Goal: Information Seeking & Learning: Learn about a topic

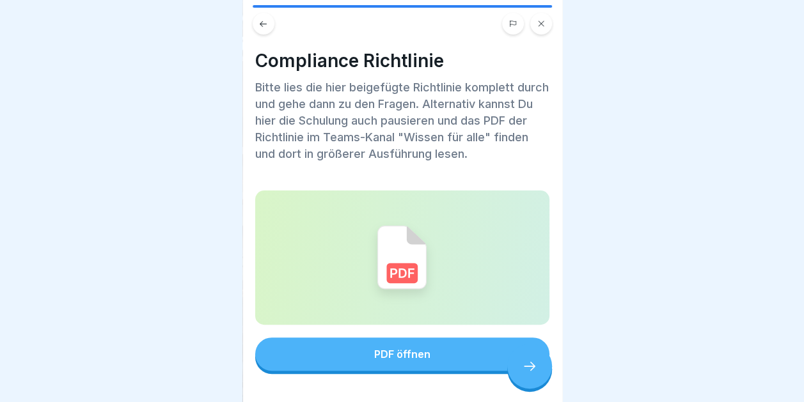
click at [543, 20] on icon at bounding box center [541, 24] width 8 height 8
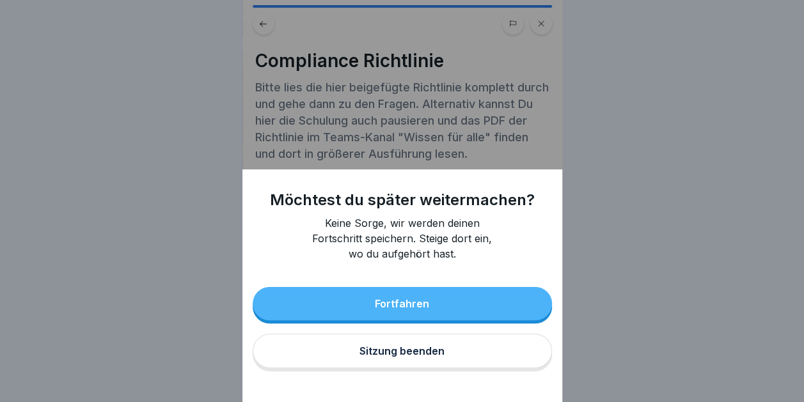
click at [417, 307] on button "Fortfahren" at bounding box center [402, 303] width 299 height 33
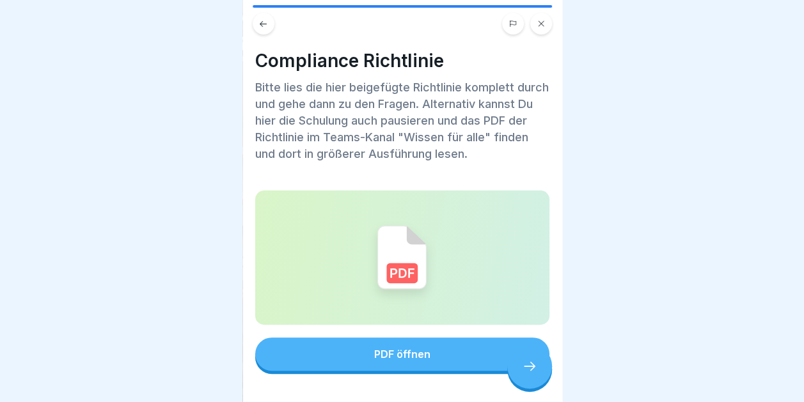
scroll to position [49, 0]
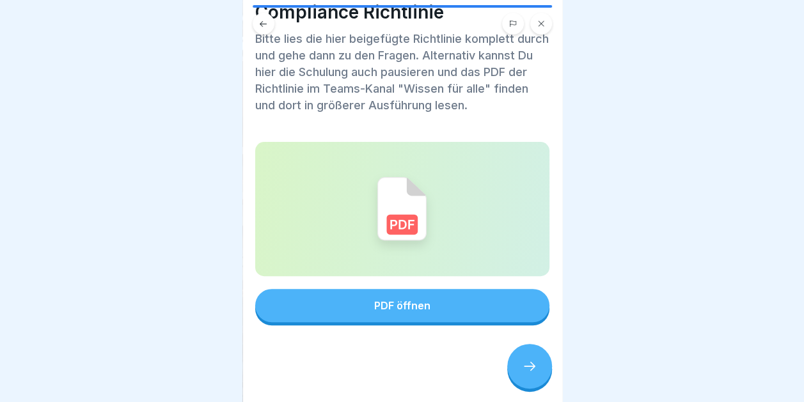
click at [525, 365] on icon at bounding box center [529, 366] width 15 height 15
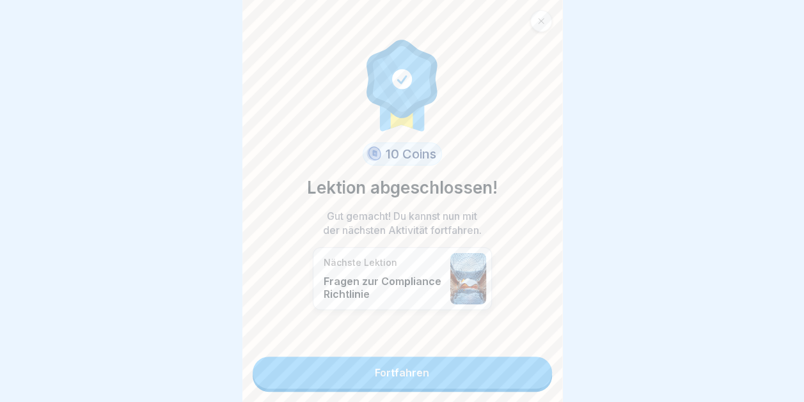
click at [490, 366] on link "Fortfahren" at bounding box center [402, 373] width 299 height 32
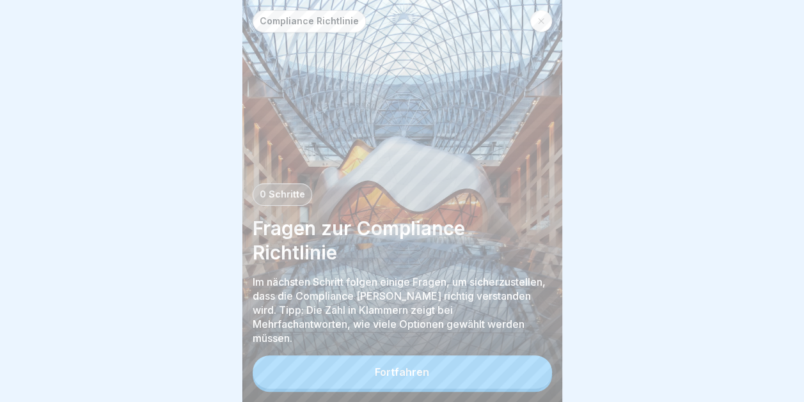
click at [447, 382] on button "Fortfahren" at bounding box center [402, 371] width 299 height 33
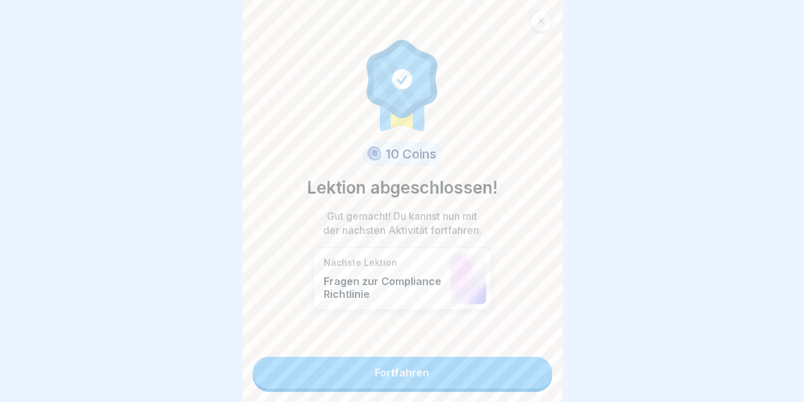
scroll to position [10, 0]
click at [416, 361] on link "Fortfahren" at bounding box center [402, 373] width 299 height 32
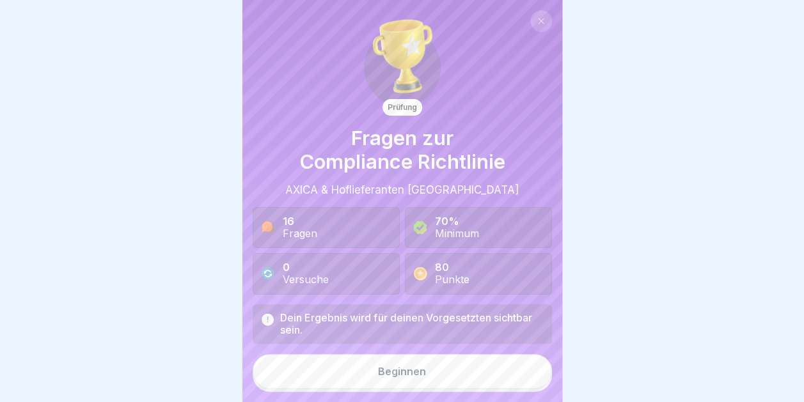
scroll to position [10, 0]
click at [378, 373] on div "Beginnen" at bounding box center [402, 372] width 48 height 12
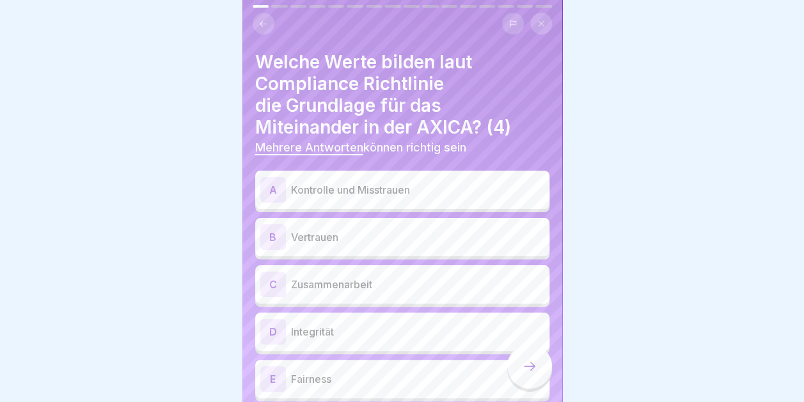
scroll to position [97, 0]
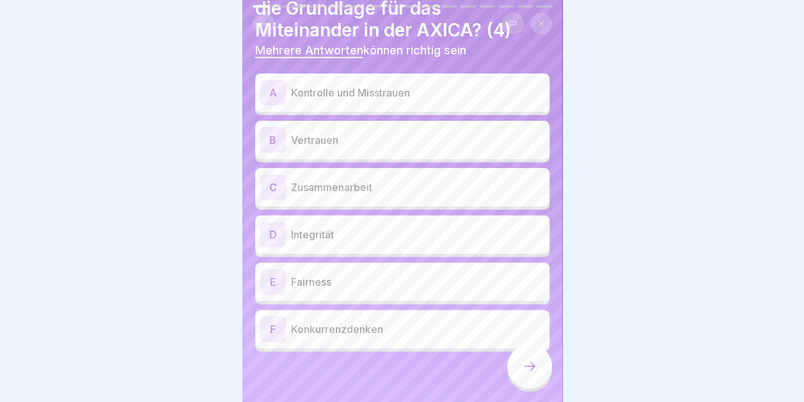
click at [318, 230] on p "Integrität" at bounding box center [417, 234] width 253 height 15
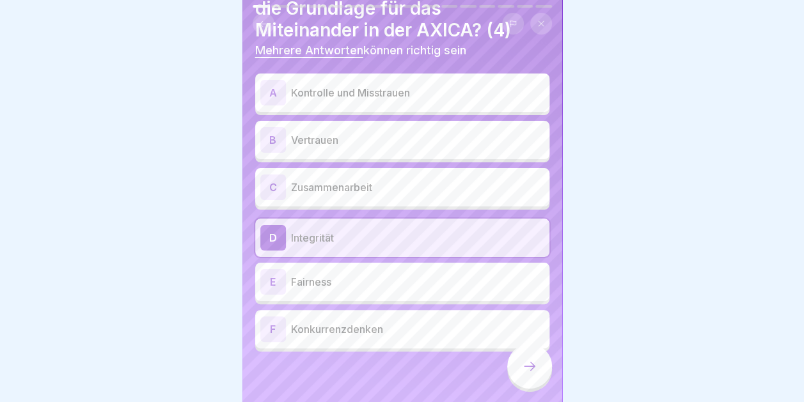
click at [318, 274] on p "Fairness" at bounding box center [417, 281] width 253 height 15
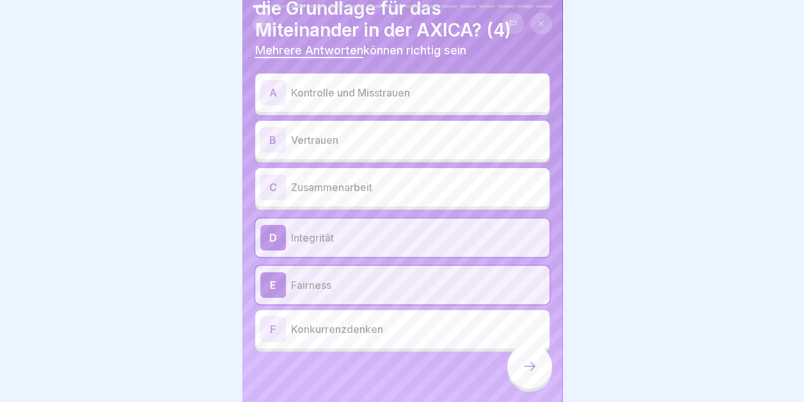
click at [316, 168] on div "C Zusammenarbeit" at bounding box center [402, 187] width 294 height 38
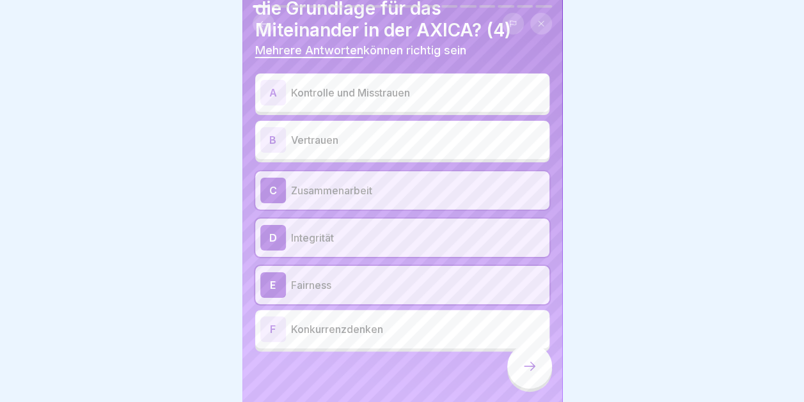
click at [531, 367] on icon at bounding box center [529, 366] width 15 height 15
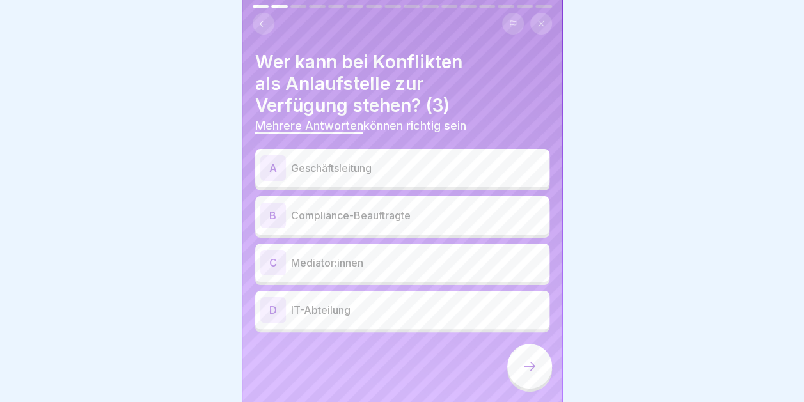
click at [359, 160] on p "Geschäftsleitung" at bounding box center [417, 167] width 253 height 15
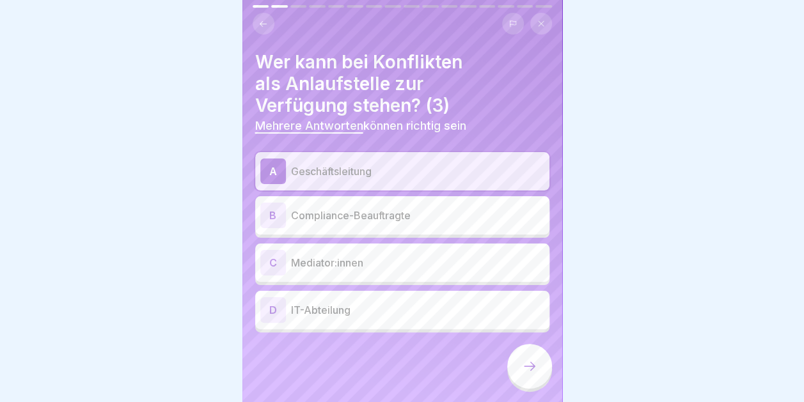
click at [338, 255] on p "Mediator:innen" at bounding box center [417, 262] width 253 height 15
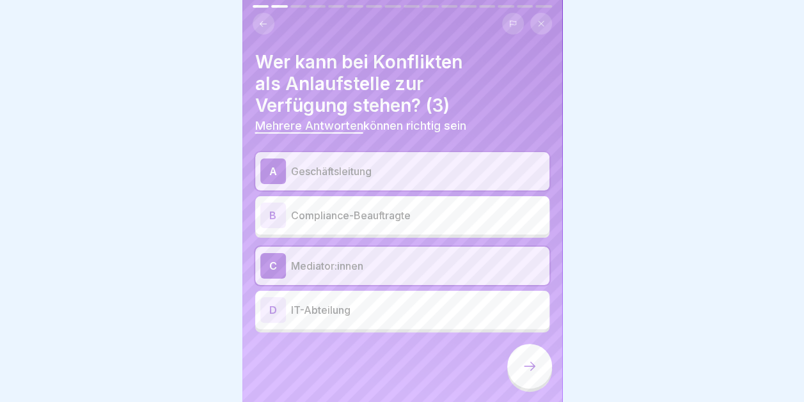
click at [360, 208] on p "Compliance-Beauftragte" at bounding box center [417, 215] width 253 height 15
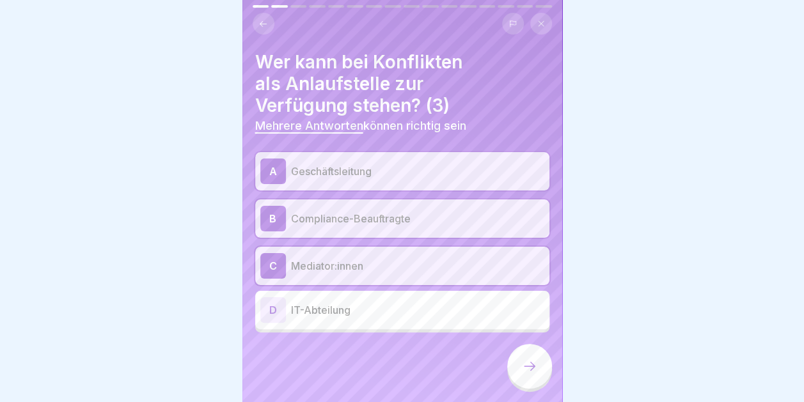
click at [528, 364] on icon at bounding box center [529, 366] width 15 height 15
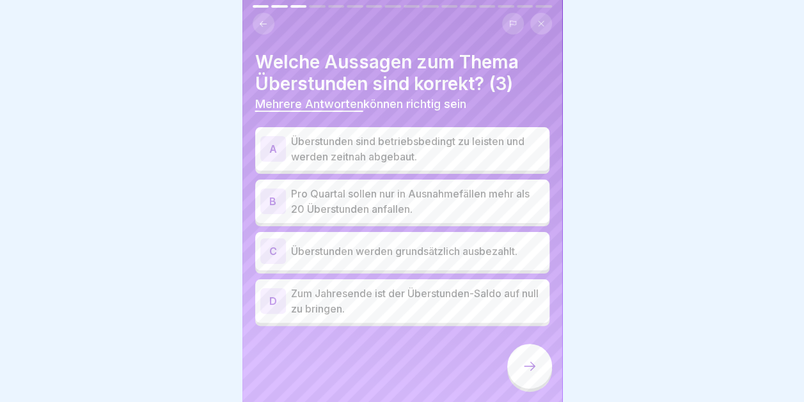
click at [384, 186] on p "Pro Quartal sollen nur in Ausnahmefällen mehr als 20 Überstunden anfallen." at bounding box center [417, 201] width 253 height 31
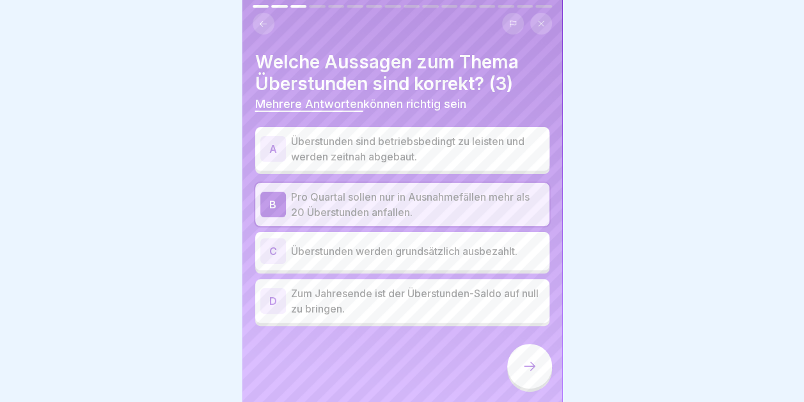
click at [367, 288] on p "Zum Jahresende ist der Überstunden-Saldo auf null zu bringen." at bounding box center [417, 301] width 253 height 31
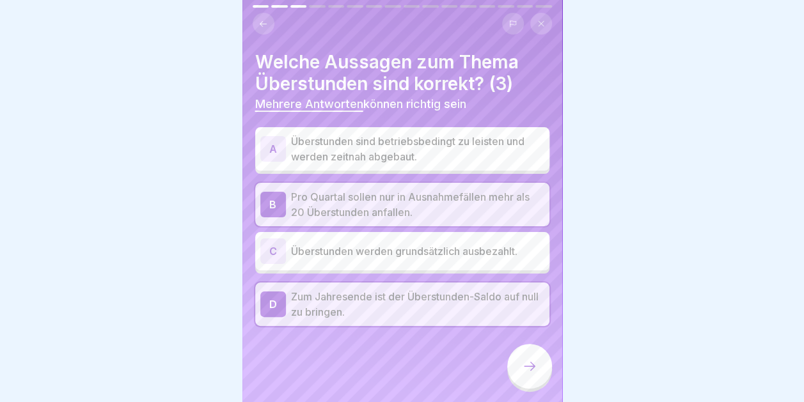
click at [535, 361] on icon at bounding box center [529, 366] width 15 height 15
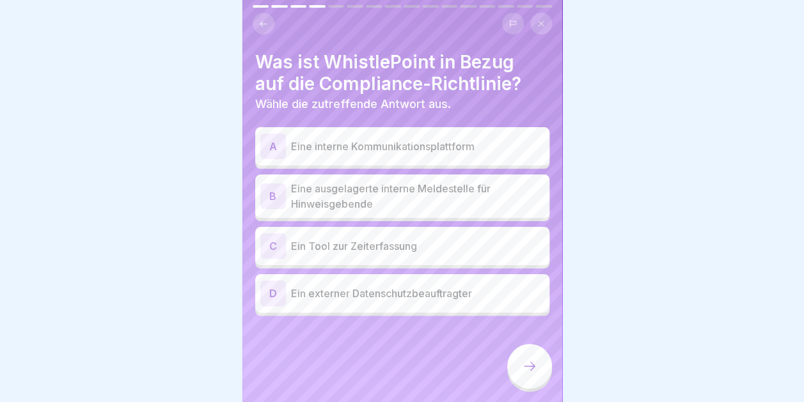
click at [435, 181] on p "Eine ausgelagerte interne Meldestelle für Hinweisgebende" at bounding box center [417, 196] width 253 height 31
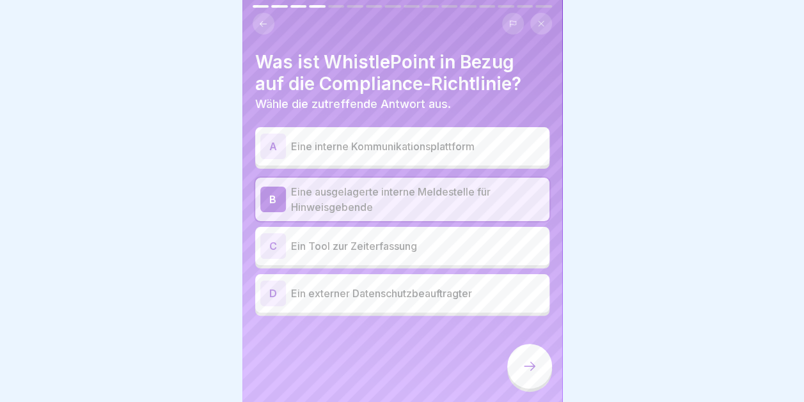
click at [522, 357] on div at bounding box center [529, 366] width 45 height 45
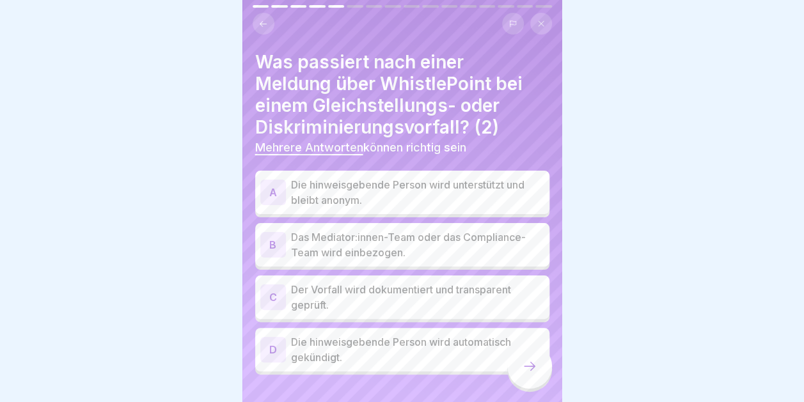
click at [434, 177] on p "Die hinweisgebende Person wird unterstützt und bleibt anonym." at bounding box center [417, 192] width 253 height 31
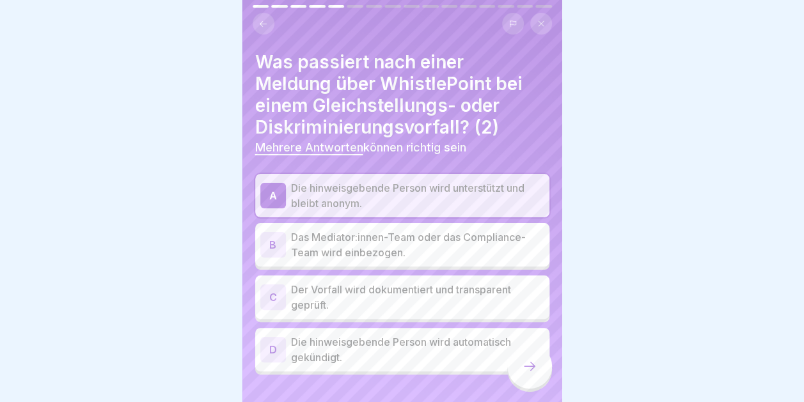
click at [258, 19] on icon at bounding box center [263, 24] width 10 height 10
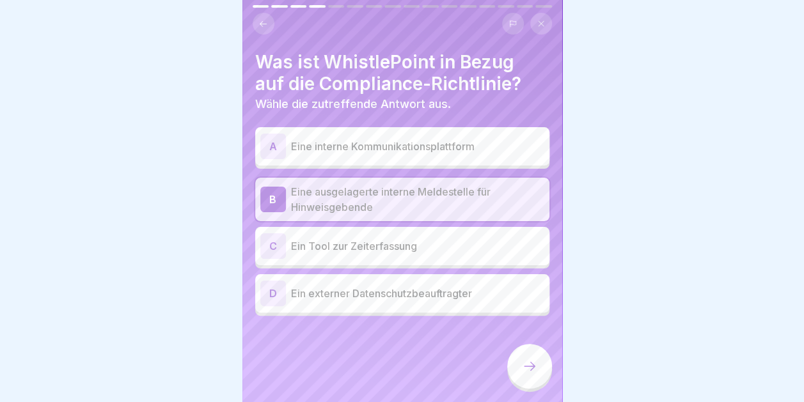
click at [536, 352] on div at bounding box center [529, 366] width 45 height 45
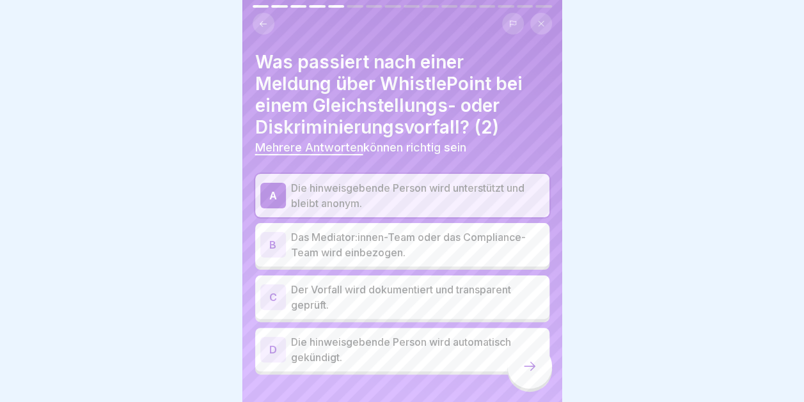
click at [459, 300] on p "Der Vorfall wird dokumentiert und transparent geprüft." at bounding box center [417, 297] width 253 height 31
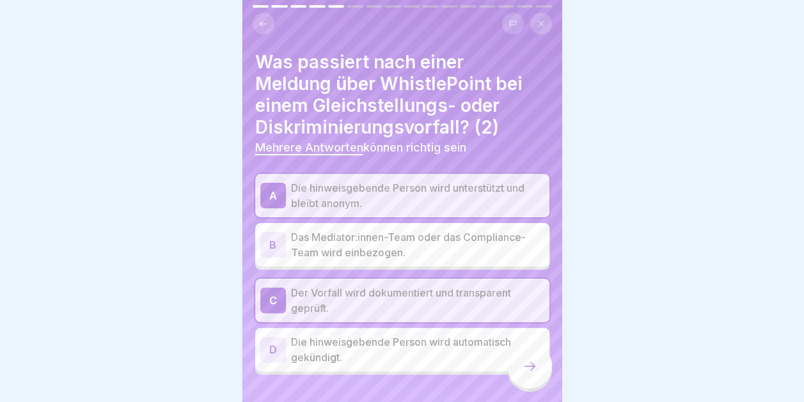
click at [479, 288] on p "Der Vorfall wird dokumentiert und transparent geprüft." at bounding box center [417, 300] width 253 height 31
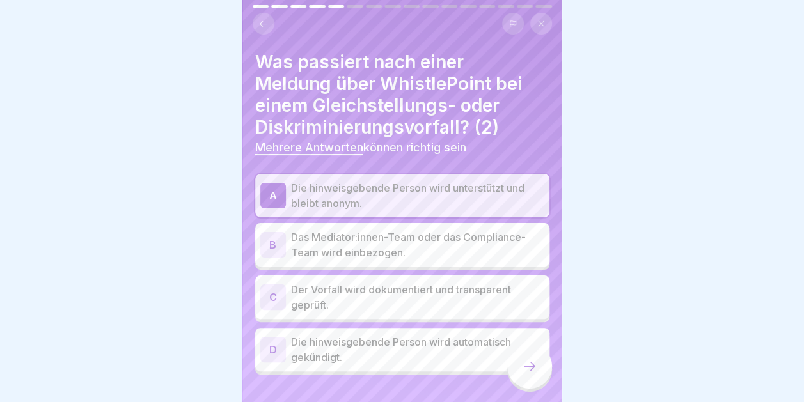
click at [533, 361] on icon at bounding box center [529, 366] width 15 height 15
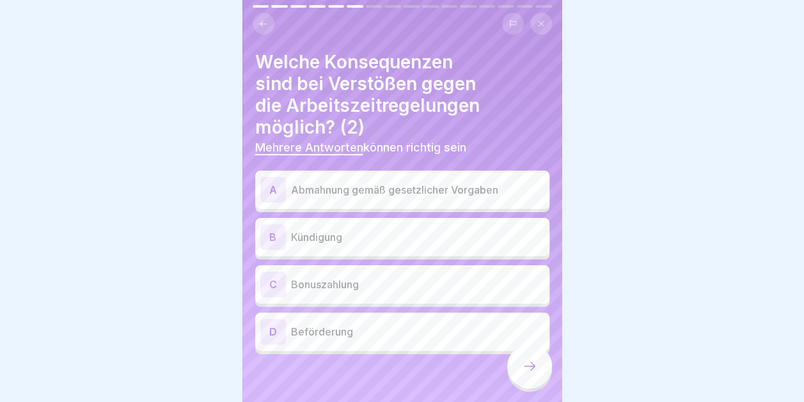
click at [444, 182] on p "Abmahnung gemäß gesetzlicher Vorgaben" at bounding box center [417, 189] width 253 height 15
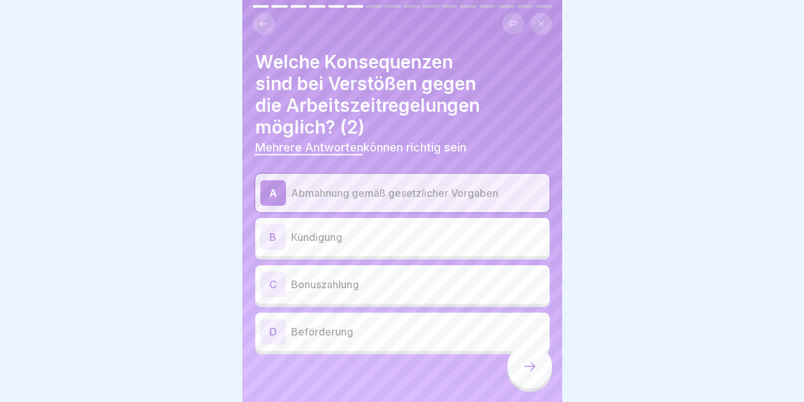
click at [409, 230] on p "Kündigung" at bounding box center [417, 237] width 253 height 15
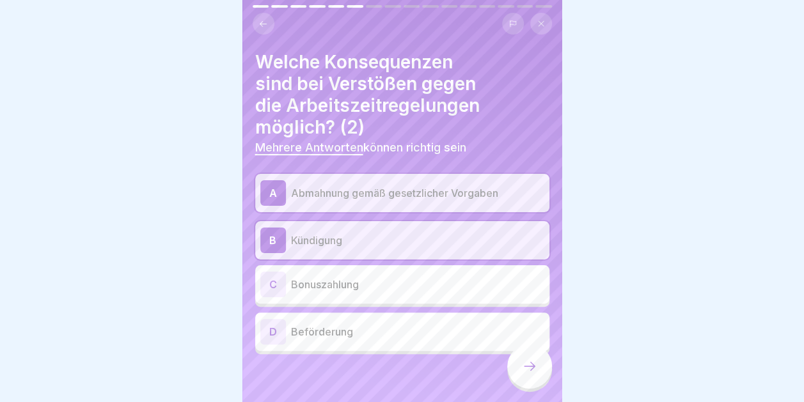
click at [527, 359] on div at bounding box center [529, 366] width 45 height 45
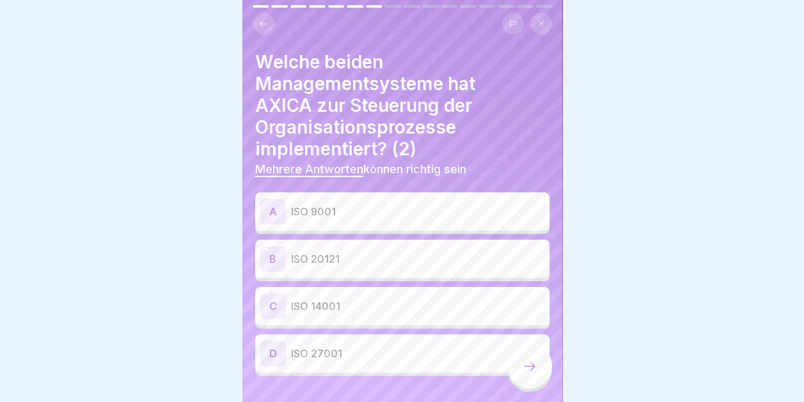
click at [349, 204] on p "ISO 9001" at bounding box center [417, 211] width 253 height 15
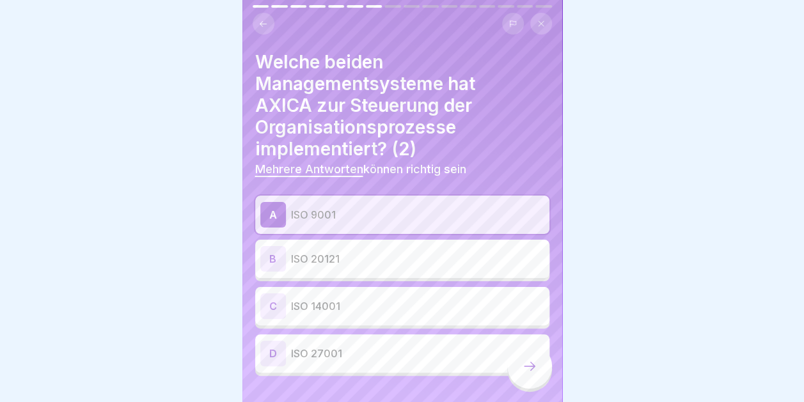
click at [338, 256] on div "B ISO 20121" at bounding box center [402, 259] width 284 height 26
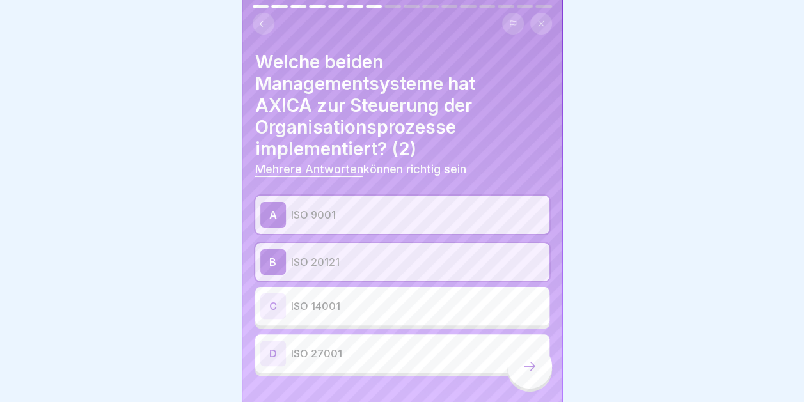
click at [533, 365] on icon at bounding box center [529, 366] width 15 height 15
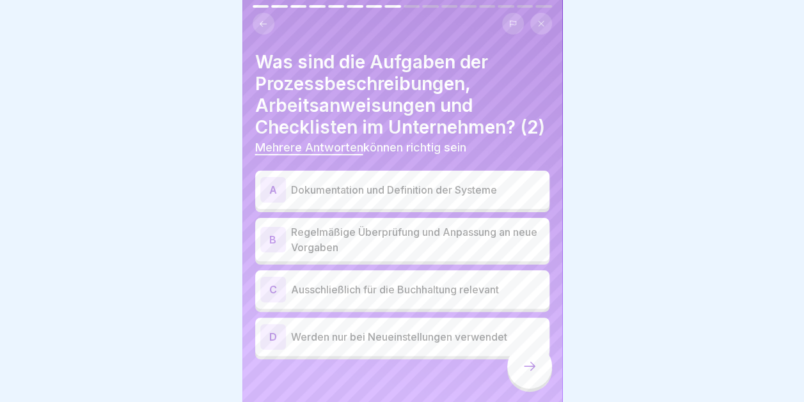
click at [393, 198] on p "Dokumentation und Definition der Systeme" at bounding box center [417, 189] width 253 height 15
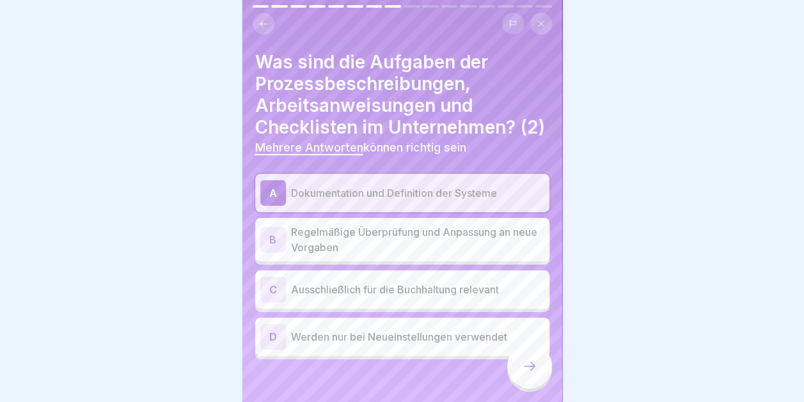
click at [391, 246] on p "Regelmäßige Überprüfung und Anpassung an neue Vorgaben" at bounding box center [417, 239] width 253 height 31
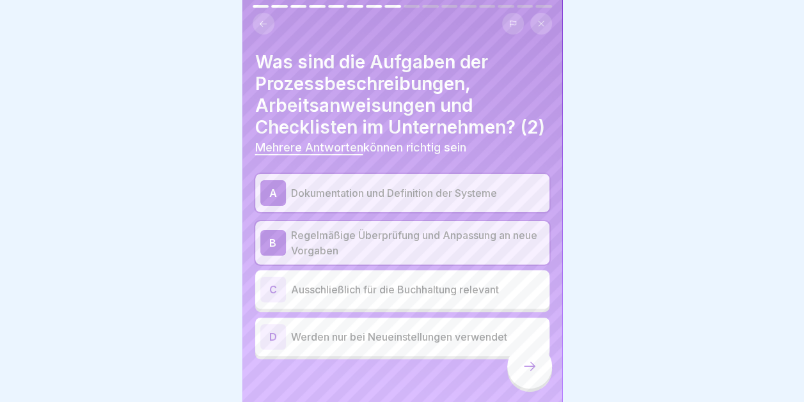
click at [529, 365] on icon at bounding box center [529, 366] width 15 height 15
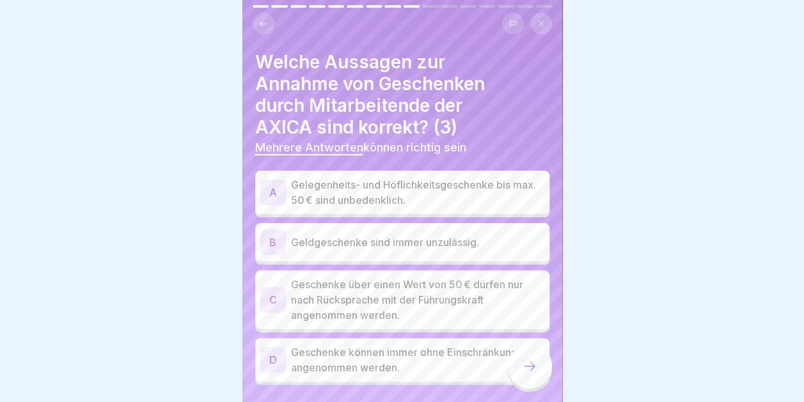
click at [409, 184] on p "Gelegenheits- und Höflichkeitsgeschenke bis max. 50 € sind unbedenklich." at bounding box center [417, 192] width 253 height 31
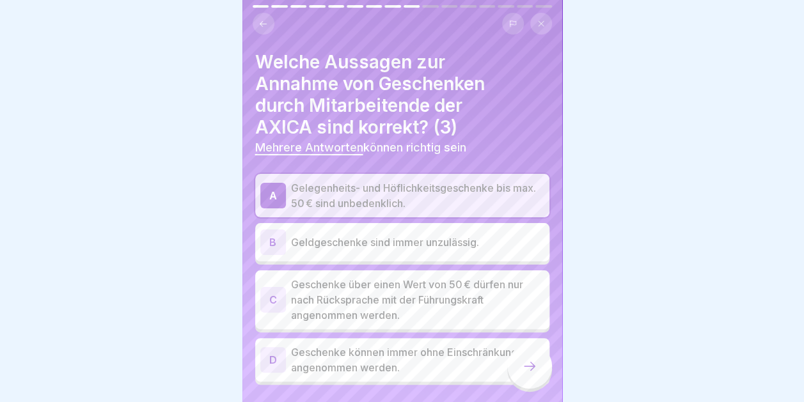
click at [350, 277] on p "Geschenke über einen Wert von 50 € dürfen nur nach Rücksprache mit der Führungs…" at bounding box center [417, 300] width 253 height 46
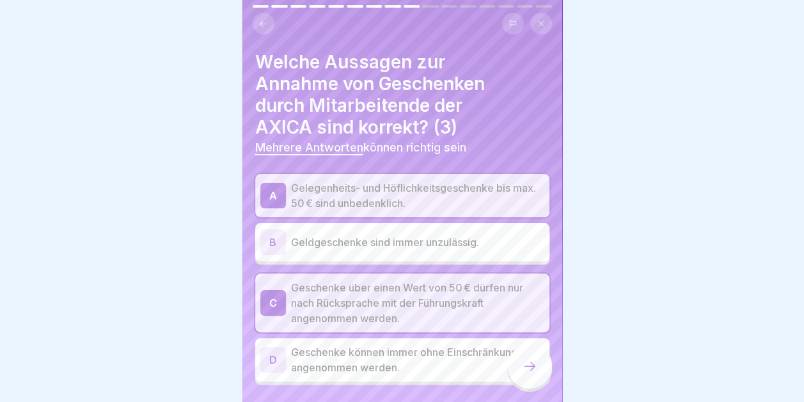
click at [531, 370] on icon at bounding box center [529, 366] width 15 height 15
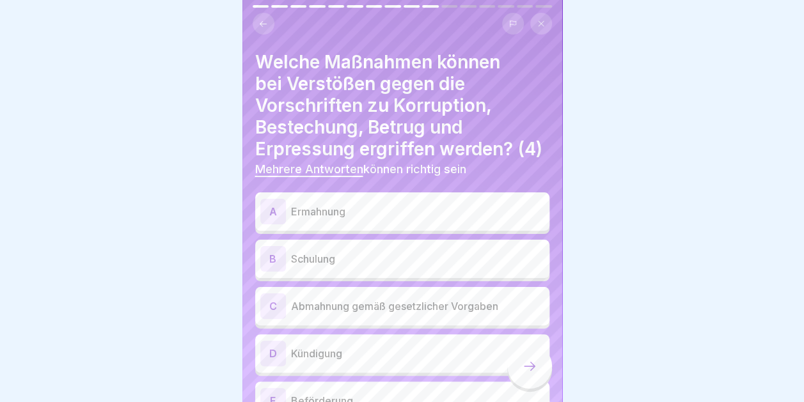
click at [402, 219] on p "Ermahnung" at bounding box center [417, 211] width 253 height 15
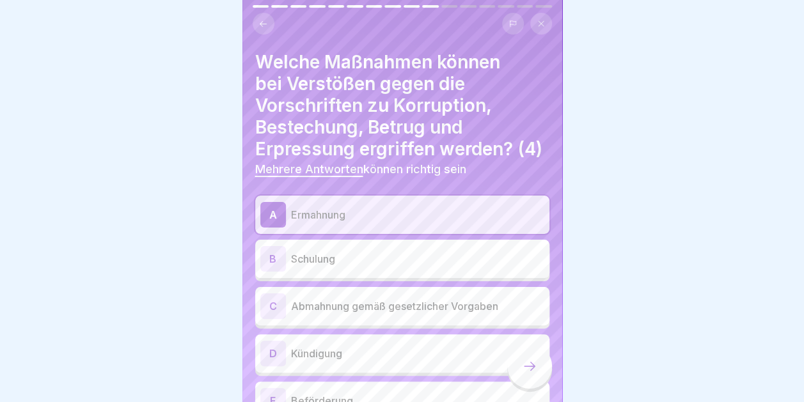
click at [390, 265] on p "Schulung" at bounding box center [417, 258] width 253 height 15
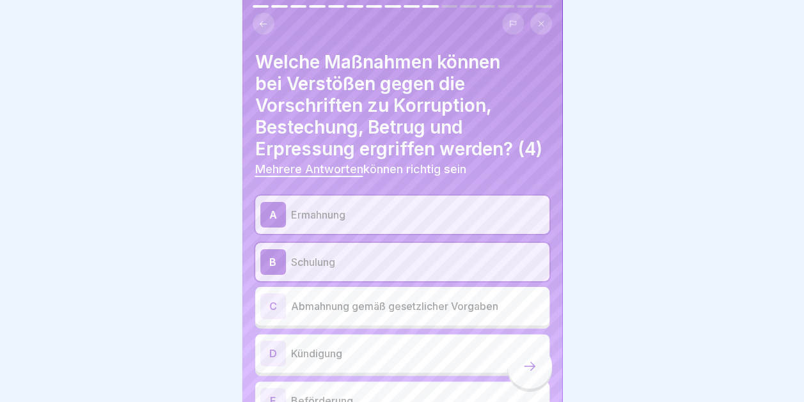
click at [341, 325] on div "C Abmahnung gemäß gesetzlicher Vorgaben" at bounding box center [402, 306] width 294 height 38
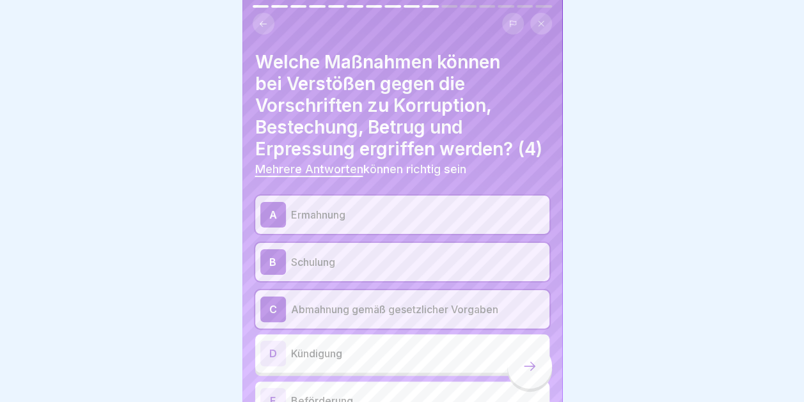
click at [338, 361] on p "Kündigung" at bounding box center [417, 353] width 253 height 15
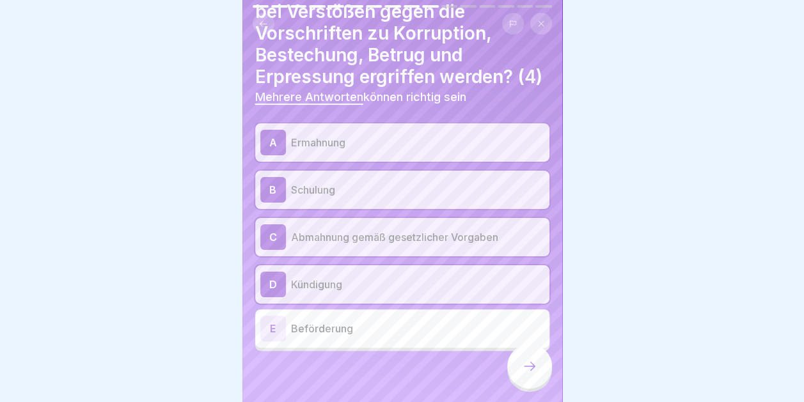
scroll to position [0, 0]
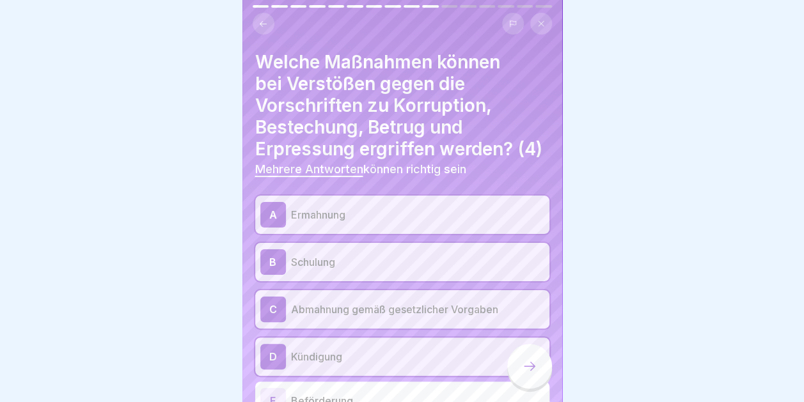
click at [262, 19] on icon at bounding box center [263, 24] width 10 height 10
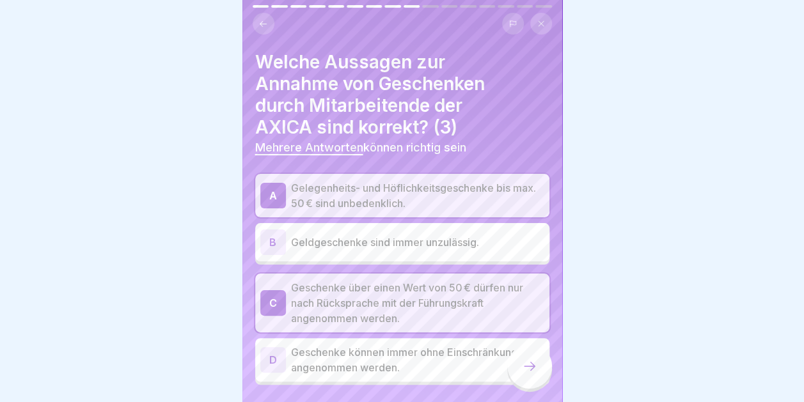
scroll to position [33, 0]
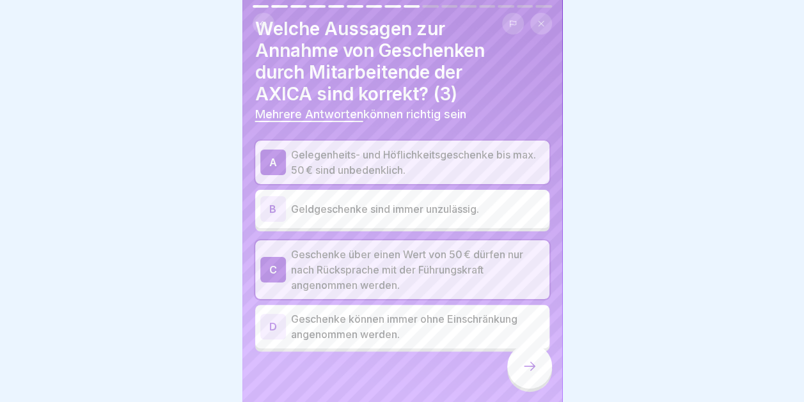
click at [262, 20] on icon at bounding box center [263, 23] width 7 height 6
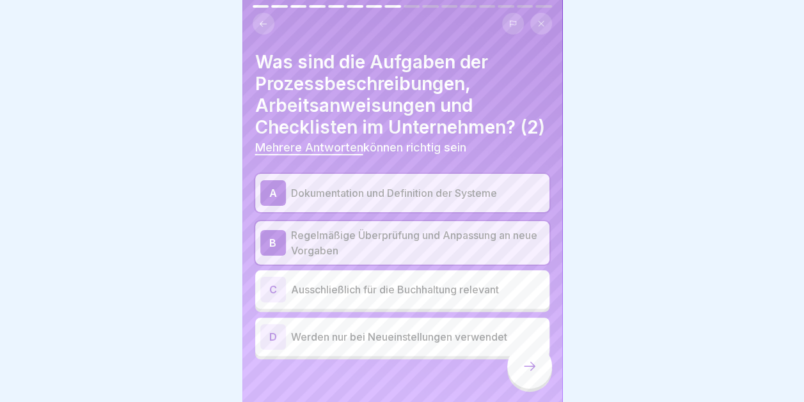
scroll to position [29, 0]
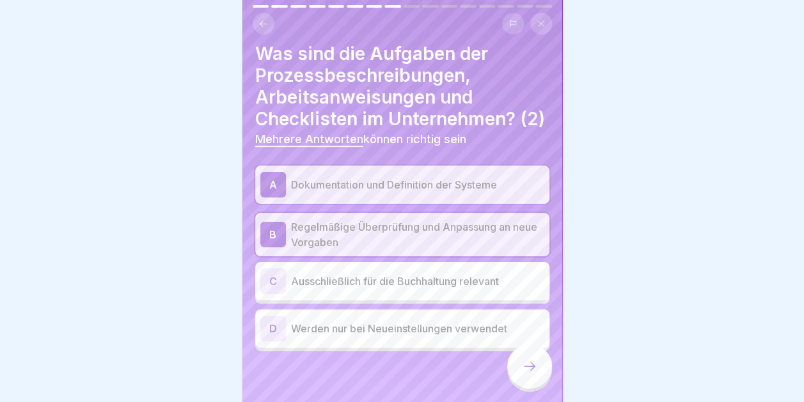
click at [266, 19] on icon at bounding box center [263, 24] width 10 height 10
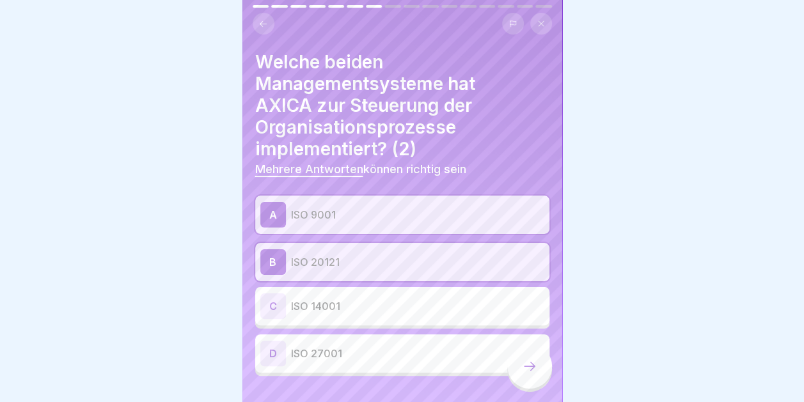
click at [526, 370] on icon at bounding box center [529, 366] width 15 height 15
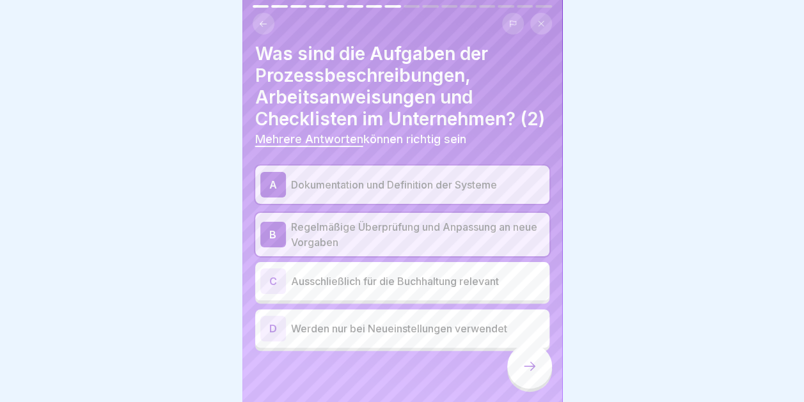
click at [526, 370] on icon at bounding box center [529, 366] width 15 height 15
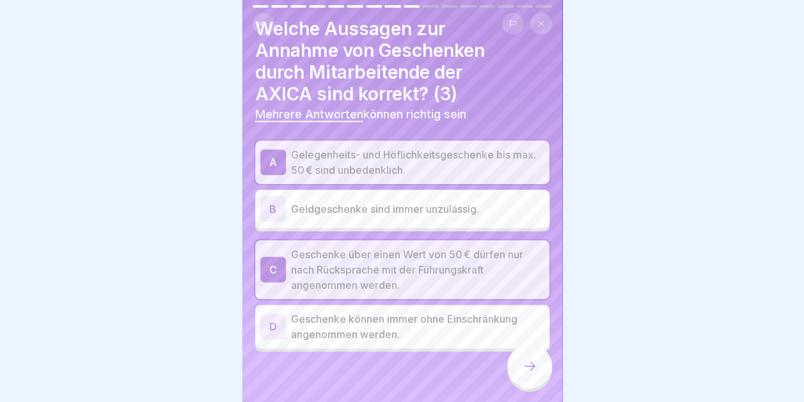
click at [526, 370] on icon at bounding box center [529, 366] width 15 height 15
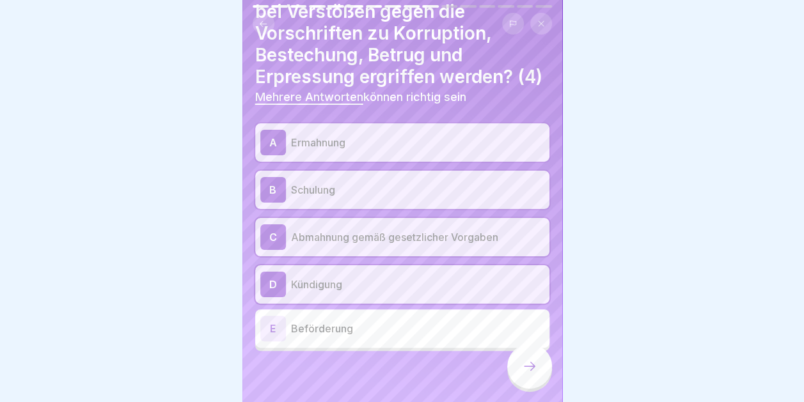
scroll to position [93, 0]
click at [536, 368] on icon at bounding box center [529, 366] width 15 height 15
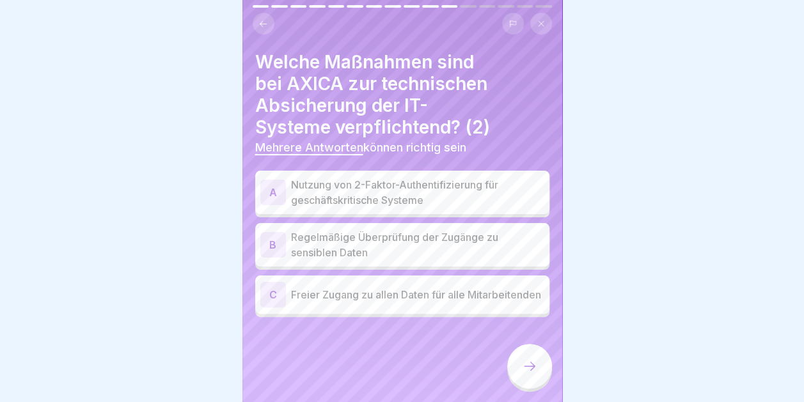
click at [434, 184] on p "Nutzung von 2-Faktor-Authentifizierung für geschäftskritische Systeme" at bounding box center [417, 192] width 253 height 31
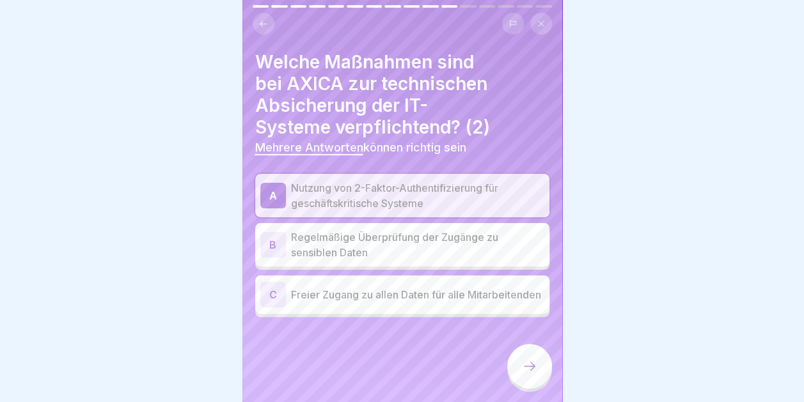
click at [432, 237] on p "Regelmäßige Überprüfung der Zugänge zu sensiblen Daten" at bounding box center [417, 245] width 253 height 31
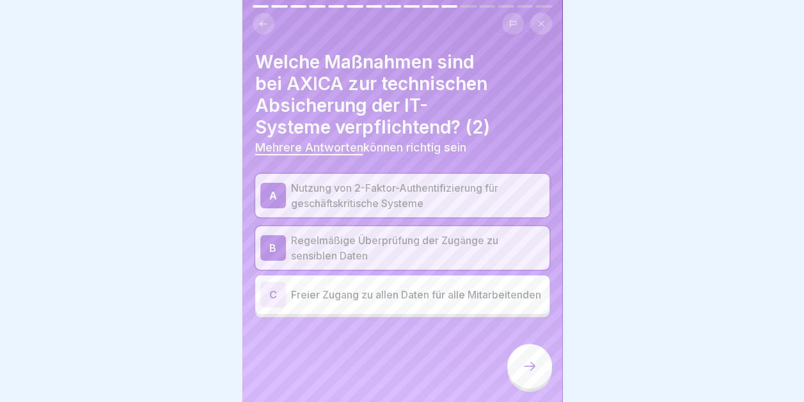
click at [524, 367] on icon at bounding box center [529, 366] width 15 height 15
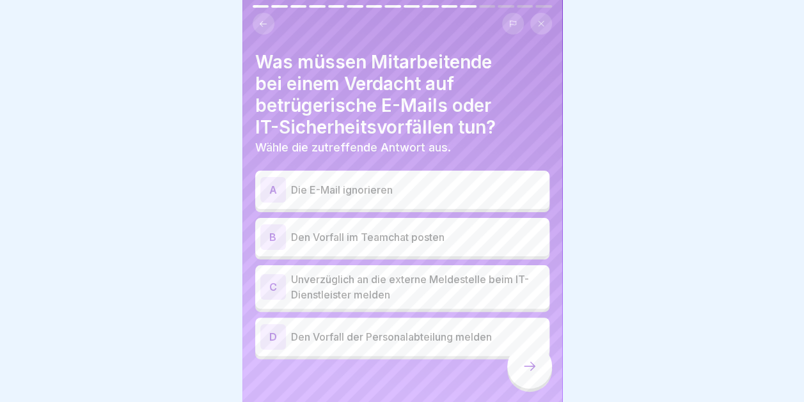
scroll to position [8, 0]
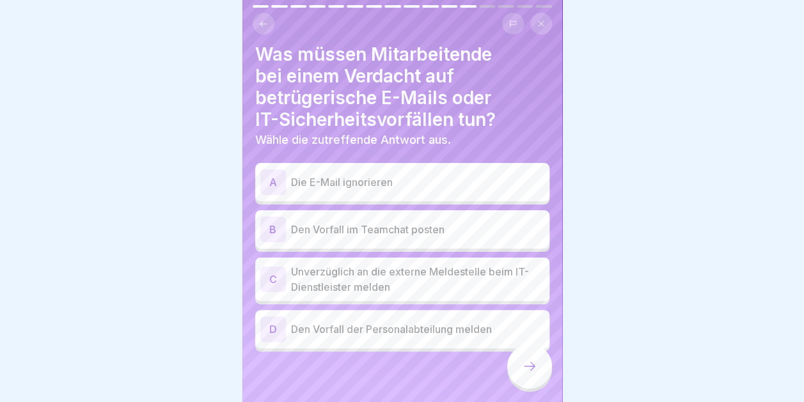
click at [403, 270] on p "Unverzüglich an die externe Meldestelle beim IT-Dienstleister melden" at bounding box center [417, 279] width 253 height 31
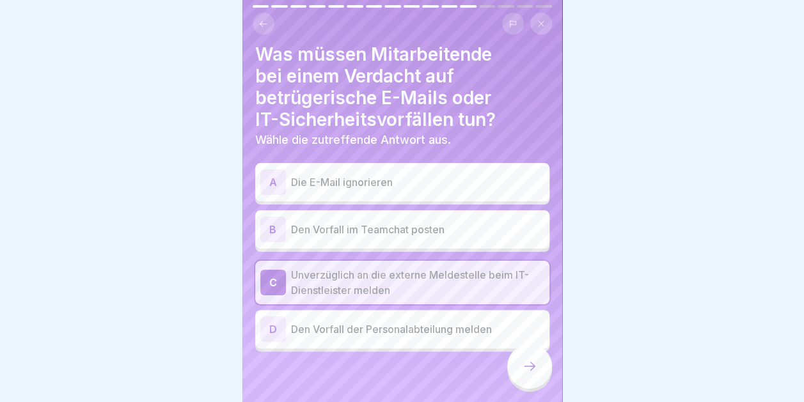
click at [531, 352] on div at bounding box center [529, 366] width 45 height 45
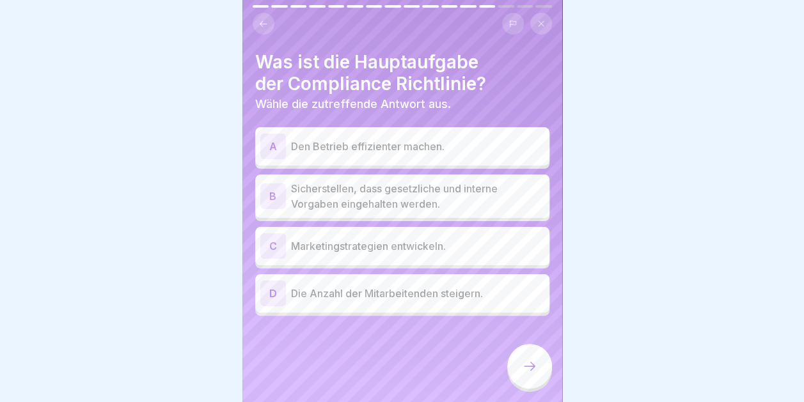
click at [444, 139] on p "Den Betrieb effizienter machen." at bounding box center [417, 146] width 253 height 15
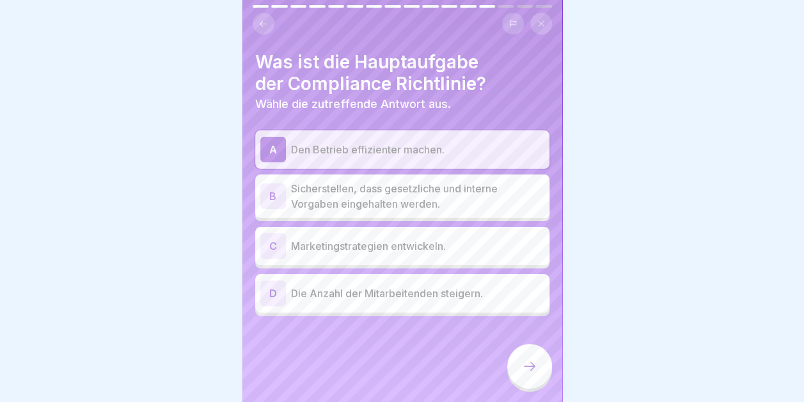
click at [418, 185] on p "Sicherstellen, dass gesetzliche und interne Vorgaben eingehalten werden." at bounding box center [417, 196] width 253 height 31
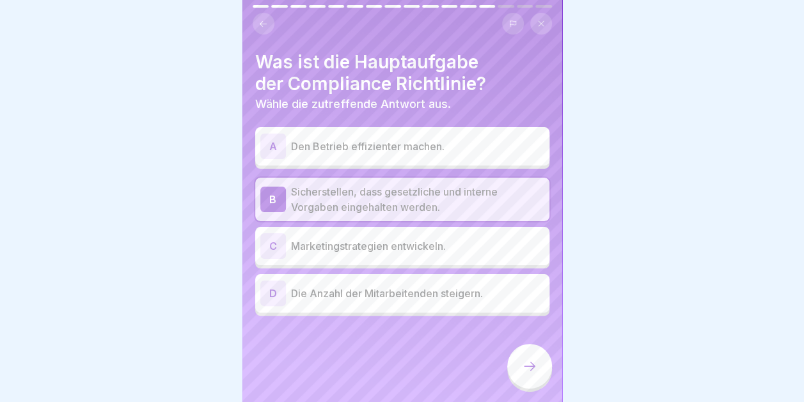
click at [383, 139] on p "Den Betrieb effizienter machen." at bounding box center [417, 146] width 253 height 15
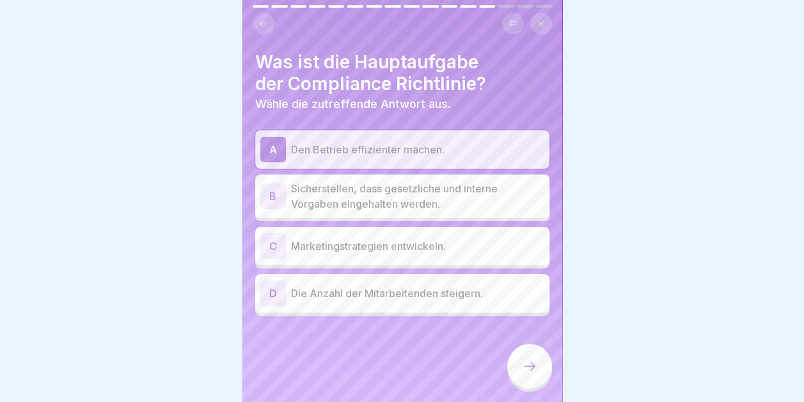
click at [379, 181] on p "Sicherstellen, dass gesetzliche und interne Vorgaben eingehalten werden." at bounding box center [417, 196] width 253 height 31
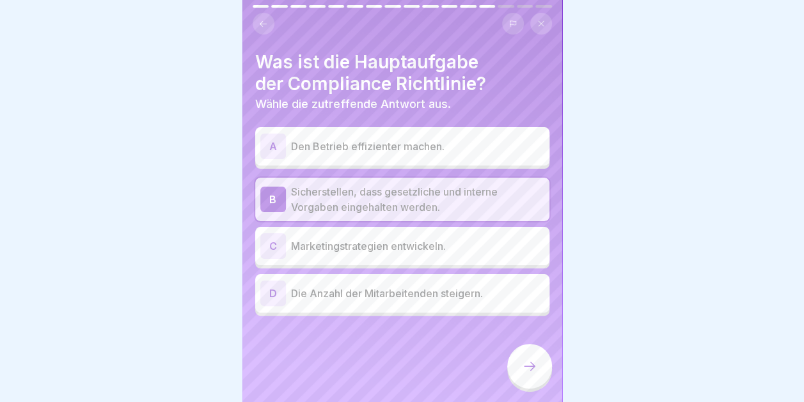
click at [535, 367] on icon at bounding box center [529, 366] width 15 height 15
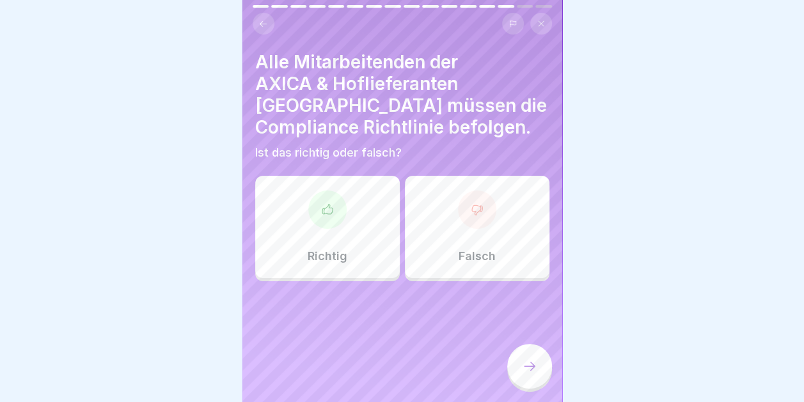
click at [320, 176] on div "Richtig" at bounding box center [327, 227] width 145 height 102
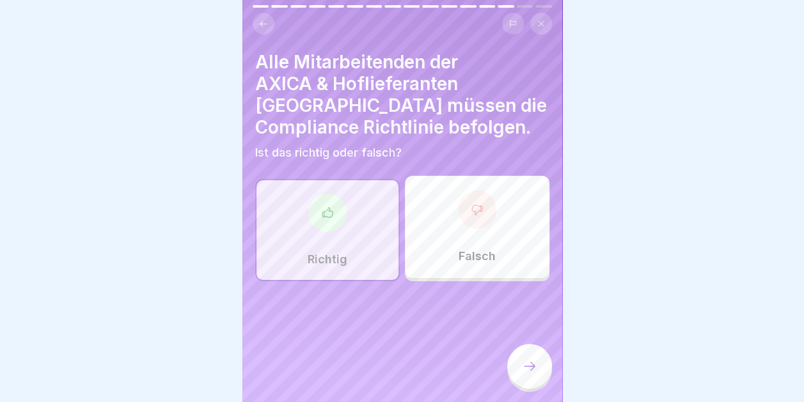
click at [531, 355] on div at bounding box center [529, 366] width 45 height 45
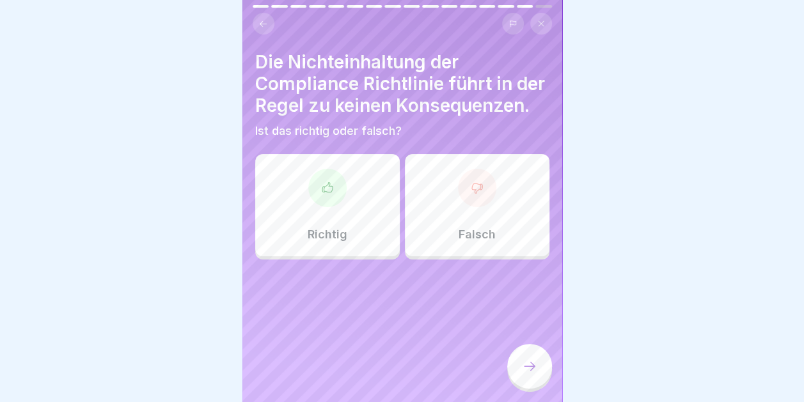
click at [462, 203] on div at bounding box center [477, 188] width 38 height 38
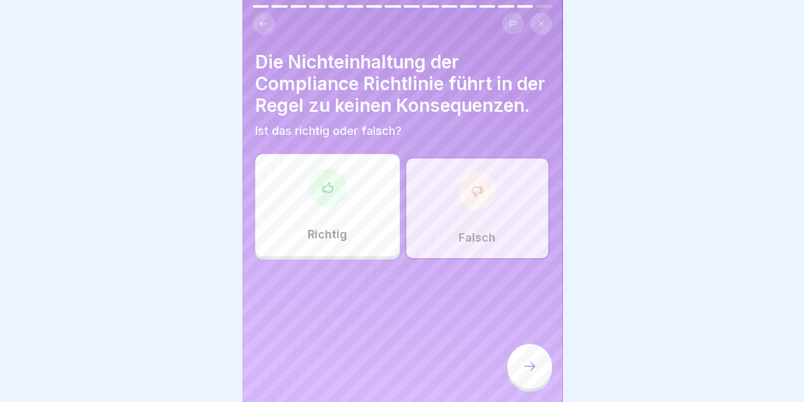
click at [533, 367] on icon at bounding box center [530, 366] width 12 height 9
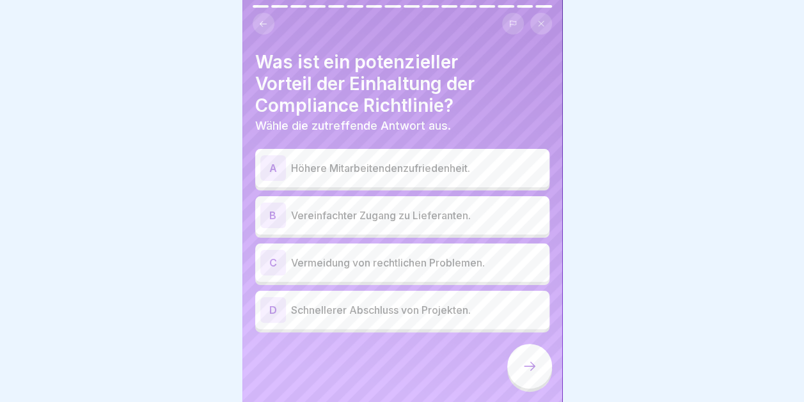
click at [398, 256] on p "Vermeidung von rechtlichen Problemen." at bounding box center [417, 262] width 253 height 15
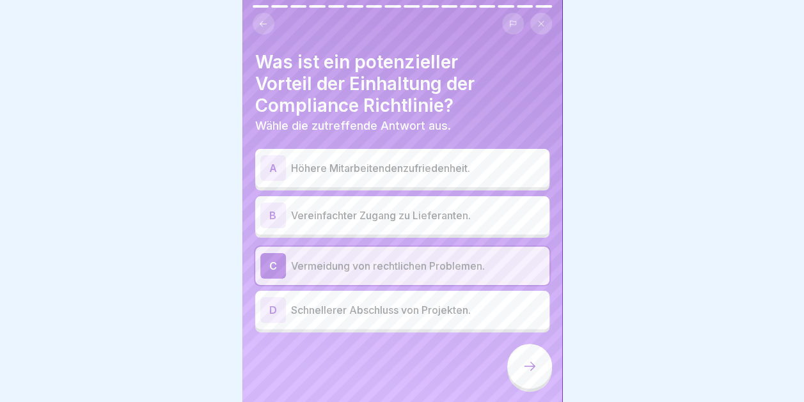
click at [522, 371] on icon at bounding box center [529, 366] width 15 height 15
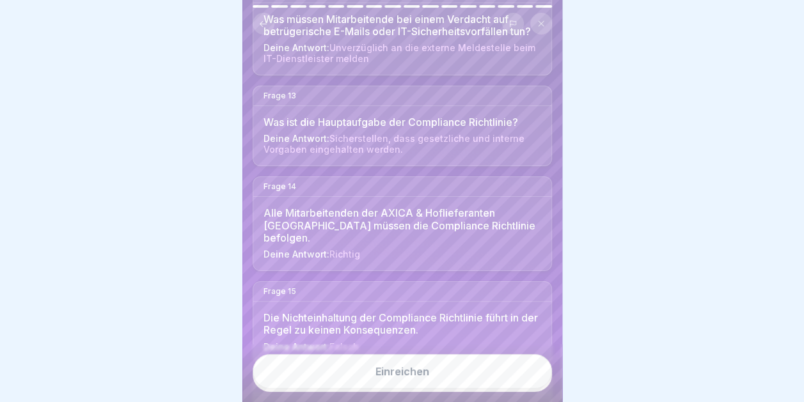
scroll to position [1455, 0]
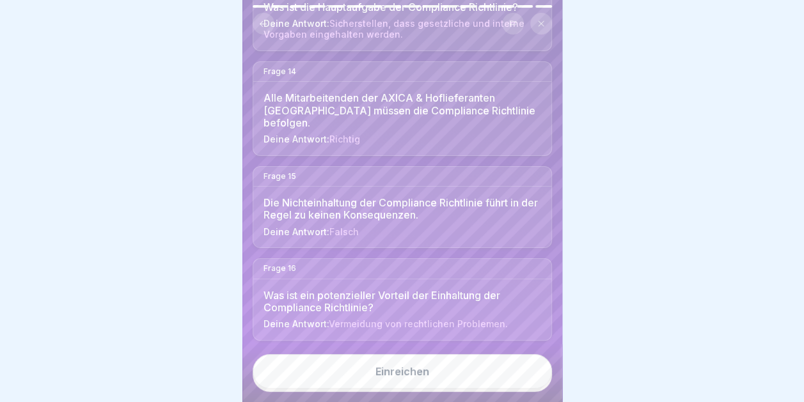
click at [400, 375] on div "Einreichen" at bounding box center [402, 372] width 54 height 12
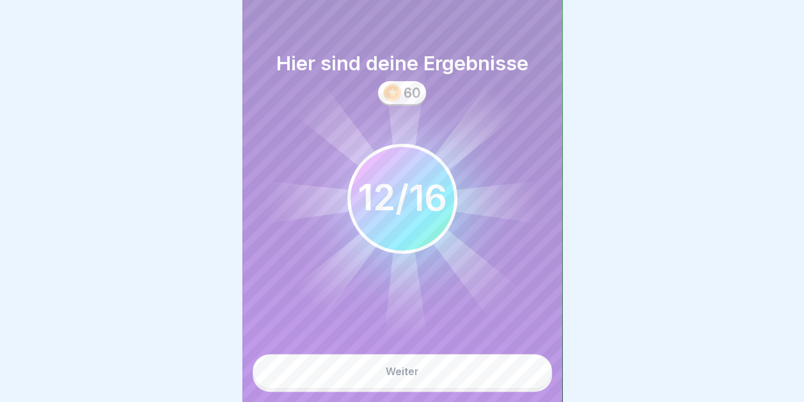
click at [400, 375] on div "Weiter" at bounding box center [402, 372] width 33 height 12
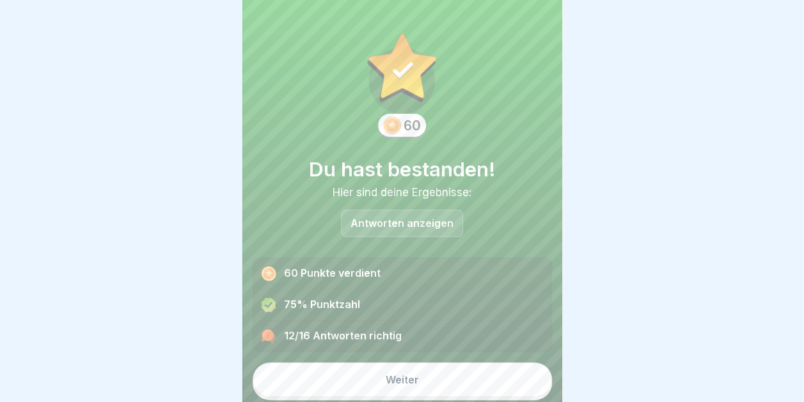
click at [454, 367] on button "Weiter" at bounding box center [402, 380] width 299 height 35
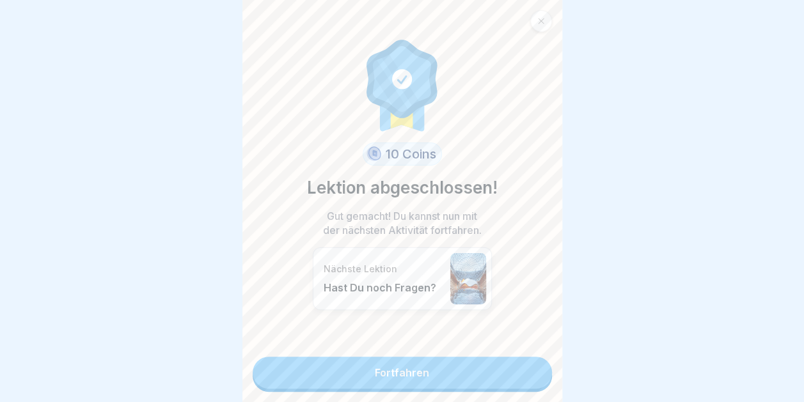
click at [403, 357] on link "Fortfahren" at bounding box center [402, 373] width 299 height 32
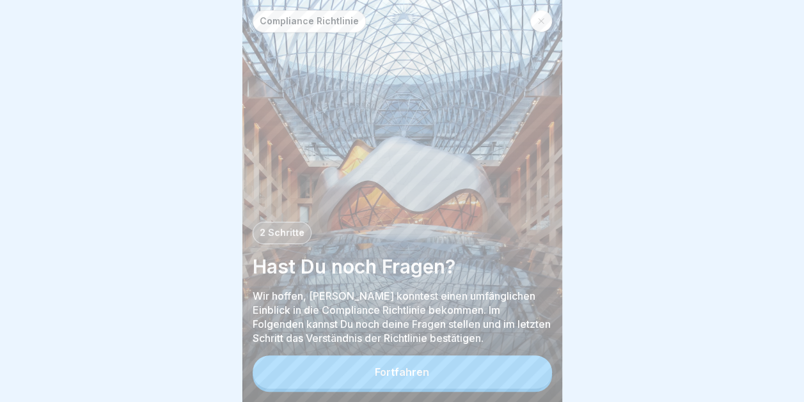
scroll to position [10, 0]
click at [394, 371] on div "Fortfahren" at bounding box center [402, 372] width 54 height 12
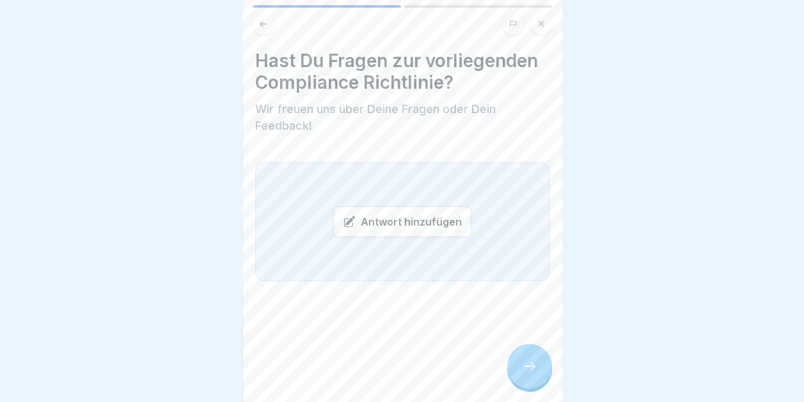
click at [267, 19] on icon at bounding box center [263, 24] width 10 height 10
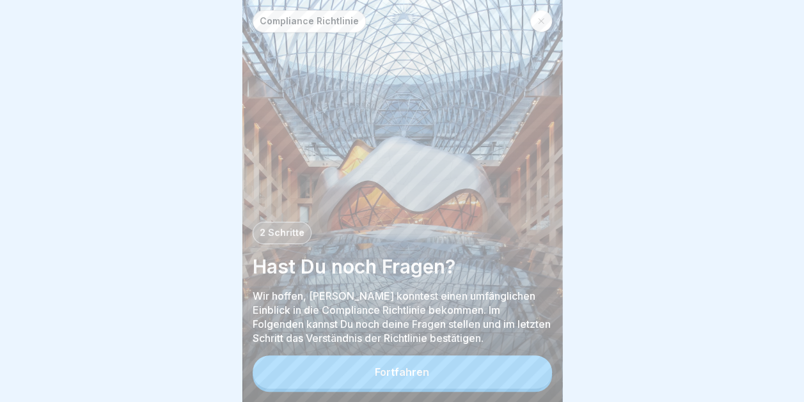
click at [540, 17] on icon at bounding box center [541, 21] width 8 height 8
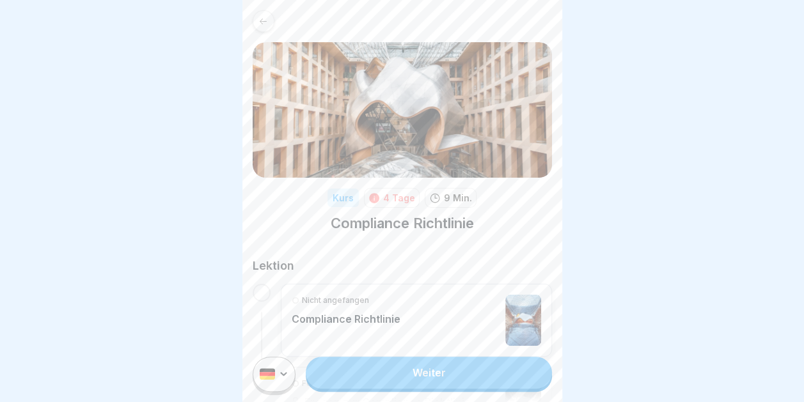
click at [270, 20] on div at bounding box center [264, 21] width 22 height 22
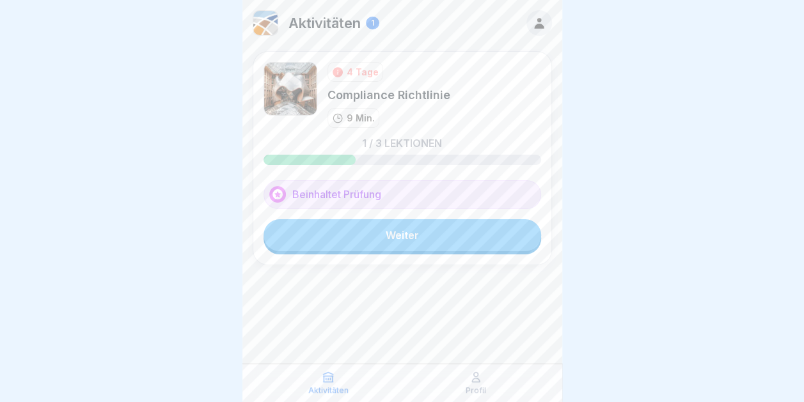
click at [444, 226] on link "Weiter" at bounding box center [401, 235] width 277 height 32
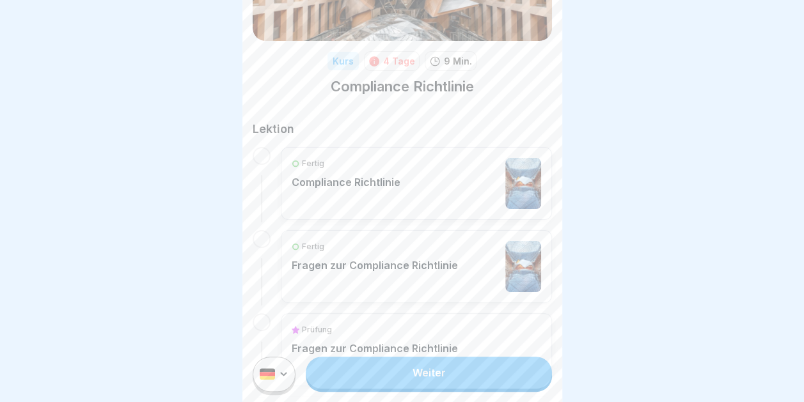
scroll to position [136, 0]
click at [512, 254] on img at bounding box center [523, 267] width 36 height 51
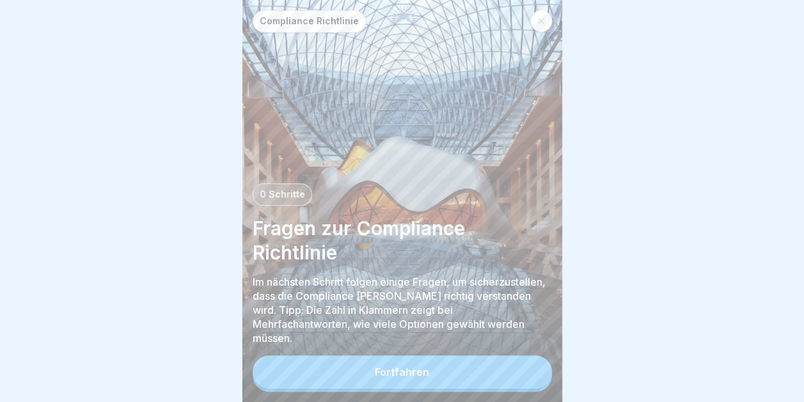
click at [383, 378] on div "Fortfahren" at bounding box center [402, 372] width 54 height 12
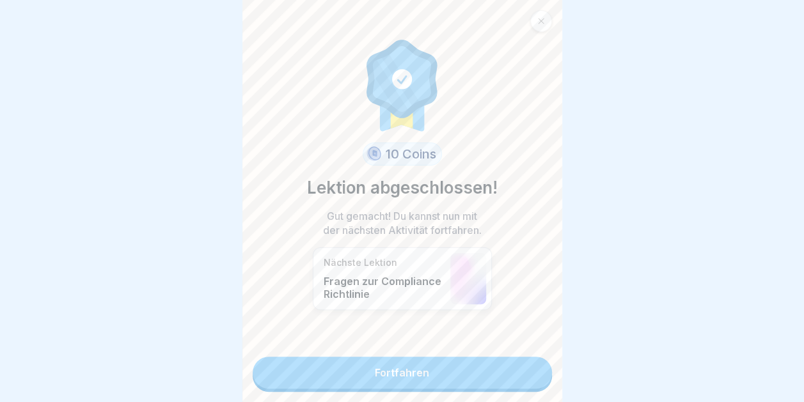
click at [386, 379] on link "Fortfahren" at bounding box center [402, 373] width 299 height 32
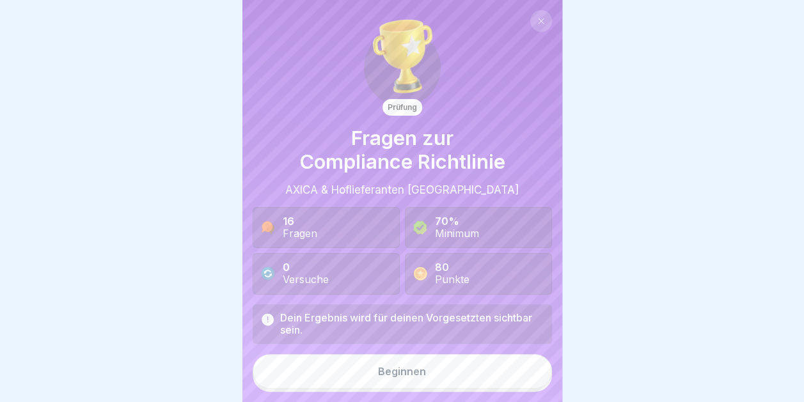
click at [386, 377] on div "Beginnen" at bounding box center [402, 372] width 48 height 12
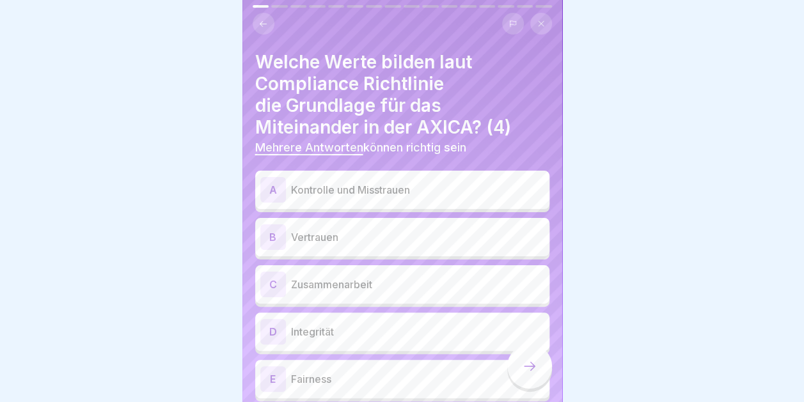
click at [259, 19] on icon at bounding box center [263, 24] width 10 height 10
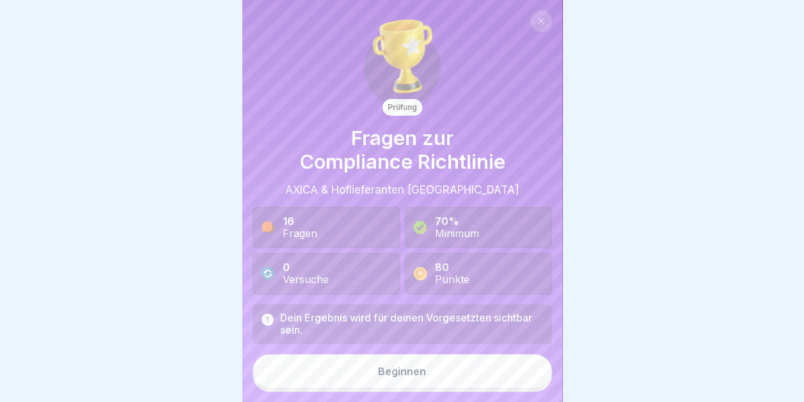
click at [533, 14] on button at bounding box center [541, 21] width 22 height 22
click at [530, 16] on button at bounding box center [541, 21] width 22 height 22
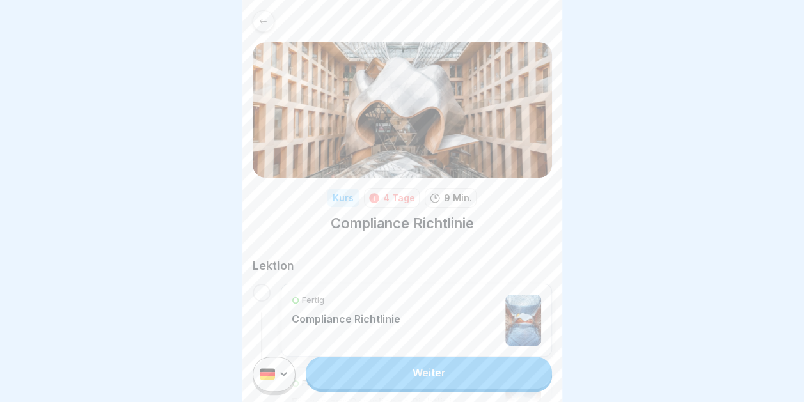
click at [256, 19] on div at bounding box center [264, 21] width 22 height 22
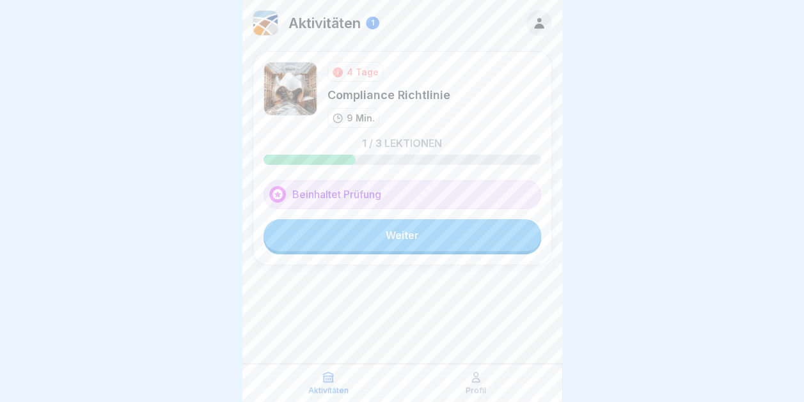
scroll to position [10, 0]
click at [418, 225] on link "Weiter" at bounding box center [401, 235] width 277 height 32
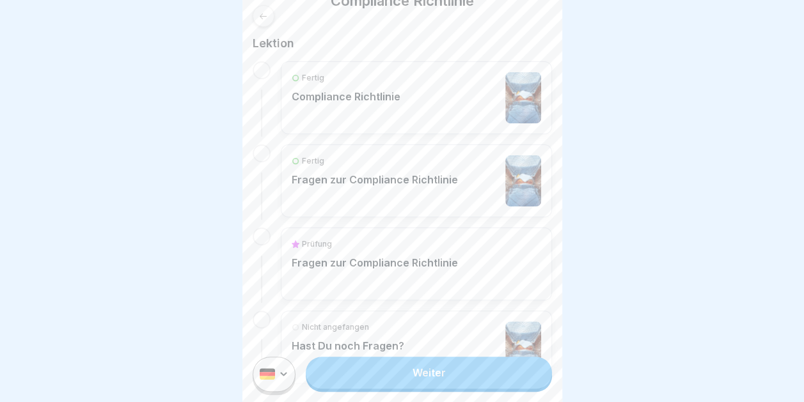
scroll to position [223, 0]
click at [414, 238] on div "Prüfung" at bounding box center [375, 244] width 166 height 12
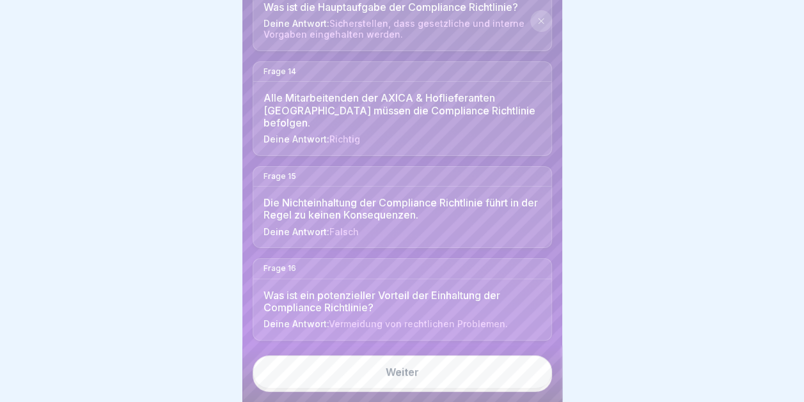
scroll to position [10, 0]
click at [393, 371] on link "Weiter" at bounding box center [402, 371] width 299 height 33
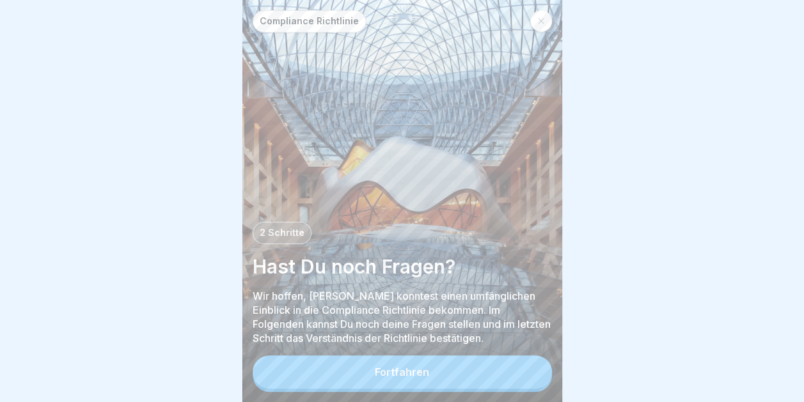
click at [542, 20] on icon at bounding box center [541, 21] width 8 height 8
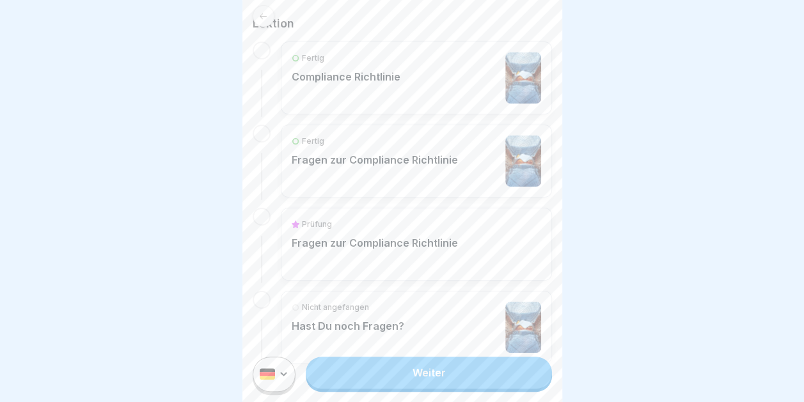
scroll to position [268, 0]
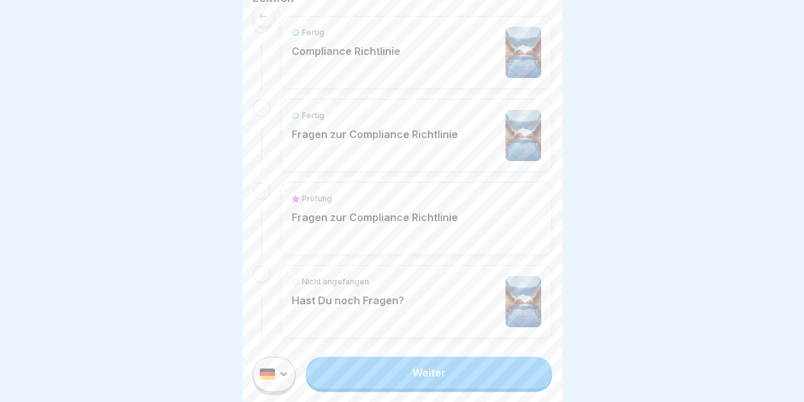
click at [409, 292] on div "Nicht angefangen Hast Du noch Fragen?" at bounding box center [416, 301] width 249 height 51
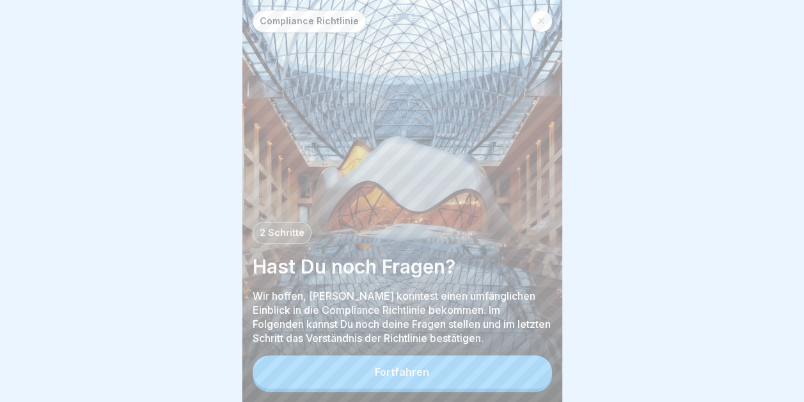
click at [400, 378] on div "Fortfahren" at bounding box center [402, 372] width 54 height 12
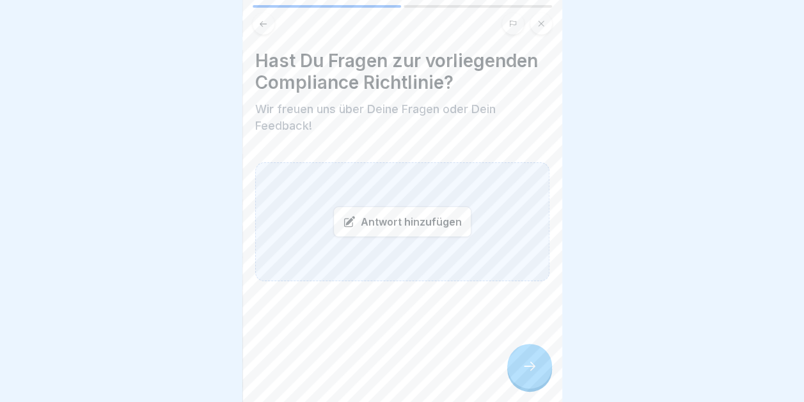
click at [533, 361] on div at bounding box center [529, 366] width 45 height 45
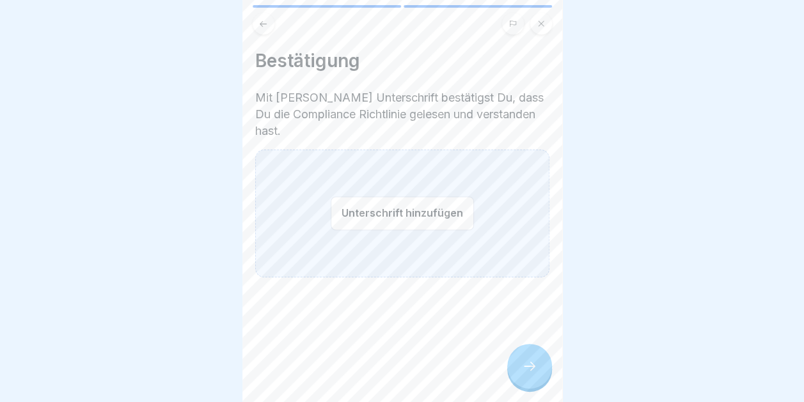
click at [269, 26] on button at bounding box center [264, 24] width 22 height 22
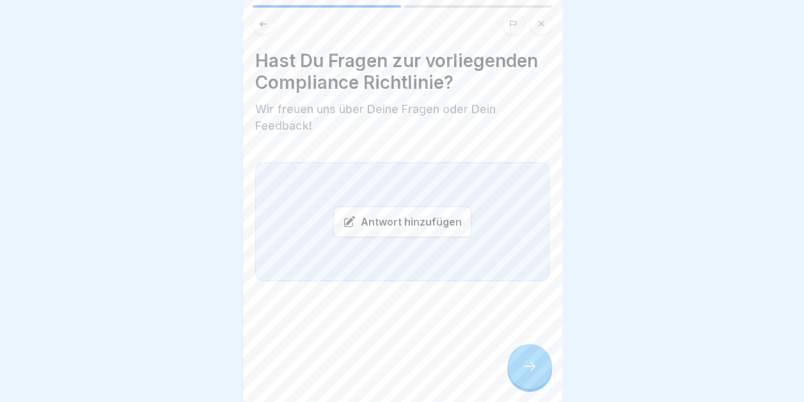
click at [535, 374] on icon at bounding box center [529, 366] width 15 height 15
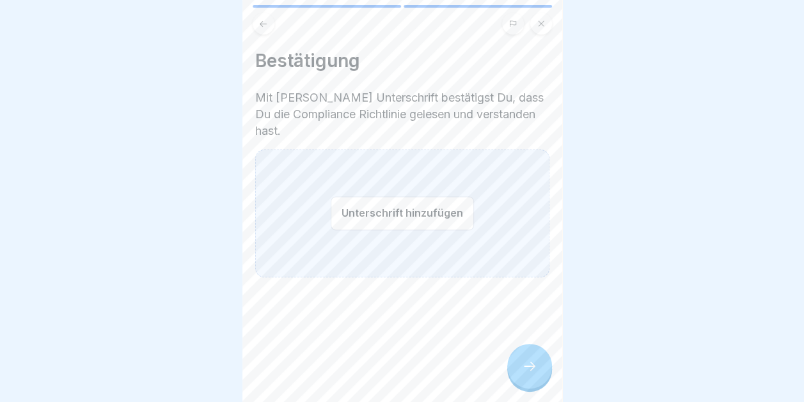
click at [408, 196] on button "Unterschrift hinzufügen" at bounding box center [402, 213] width 143 height 34
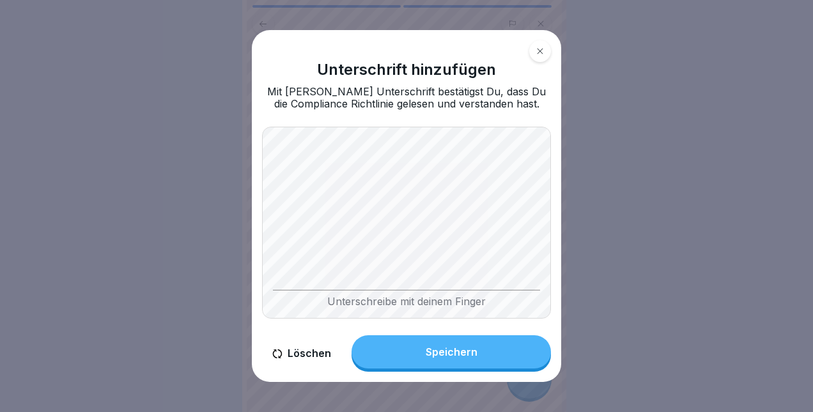
click at [331, 292] on div "Unterschreibe mit deinem Finger" at bounding box center [406, 223] width 289 height 192
click at [370, 301] on div "Unterschreibe mit deinem Finger" at bounding box center [406, 223] width 289 height 192
click at [435, 348] on div "Speichern" at bounding box center [452, 352] width 52 height 12
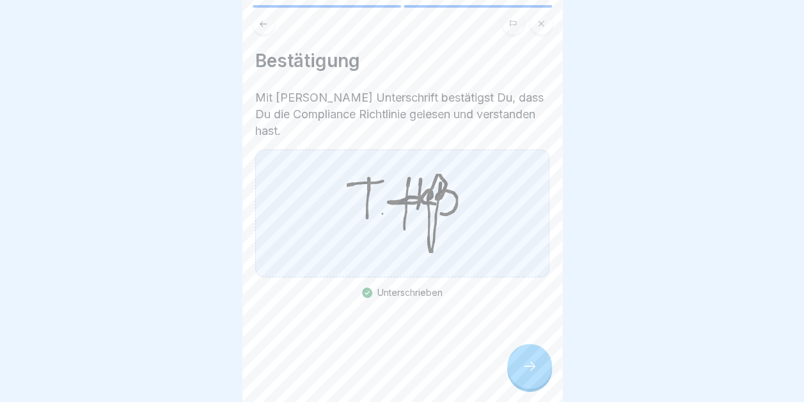
click at [528, 372] on icon at bounding box center [529, 366] width 15 height 15
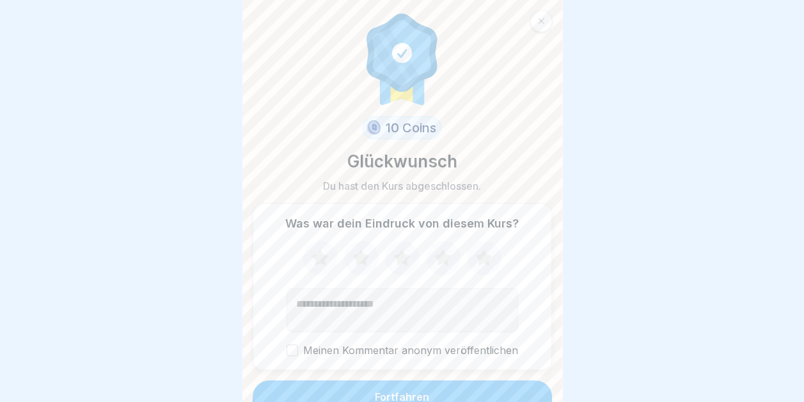
click at [393, 257] on icon at bounding box center [401, 257] width 17 height 16
click at [292, 349] on button "Meinen Kommentar anonym veröffentlichen" at bounding box center [292, 351] width 12 height 12
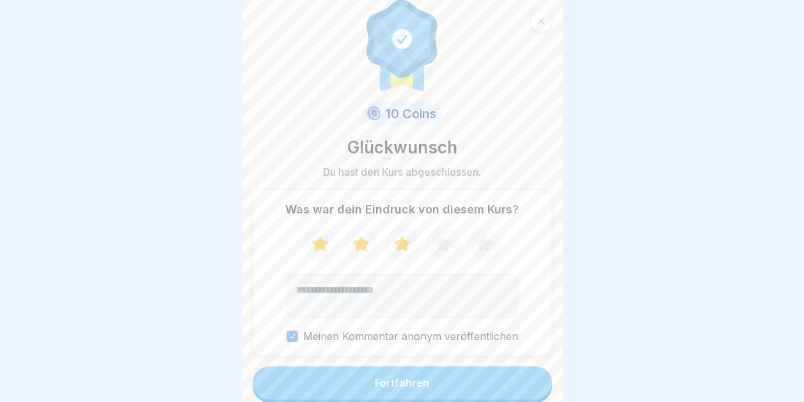
click at [422, 382] on div "Fortfahren" at bounding box center [402, 383] width 54 height 12
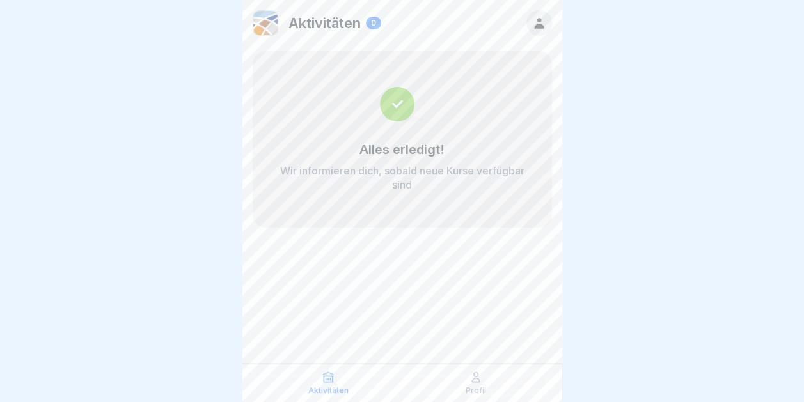
click at [324, 380] on icon at bounding box center [328, 377] width 13 height 13
click at [478, 373] on icon at bounding box center [476, 378] width 8 height 10
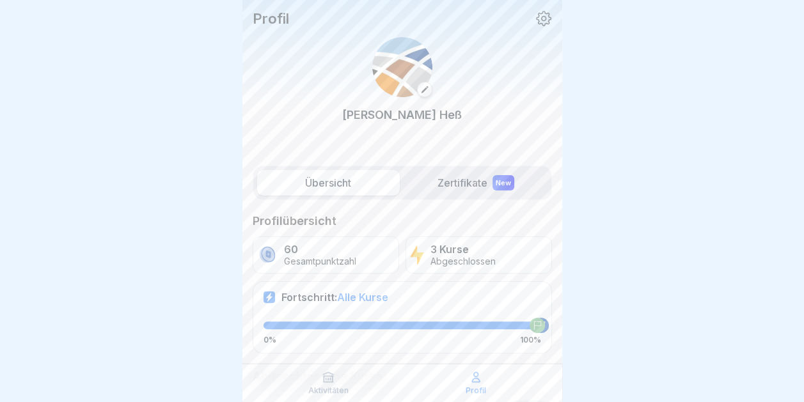
click at [537, 15] on icon at bounding box center [543, 18] width 17 height 17
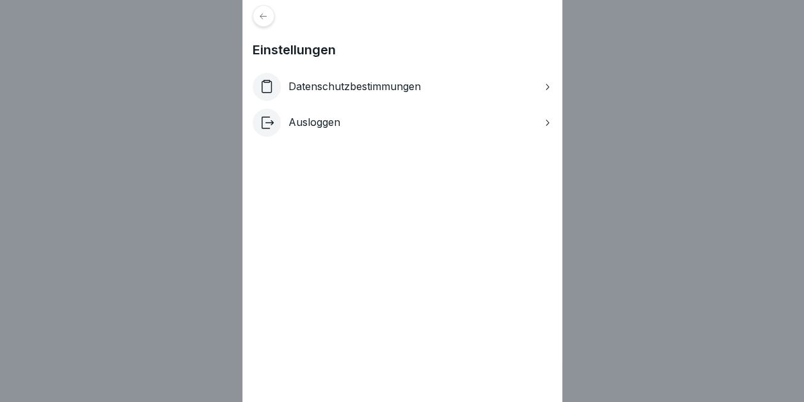
click at [325, 120] on p "Ausloggen" at bounding box center [314, 122] width 52 height 12
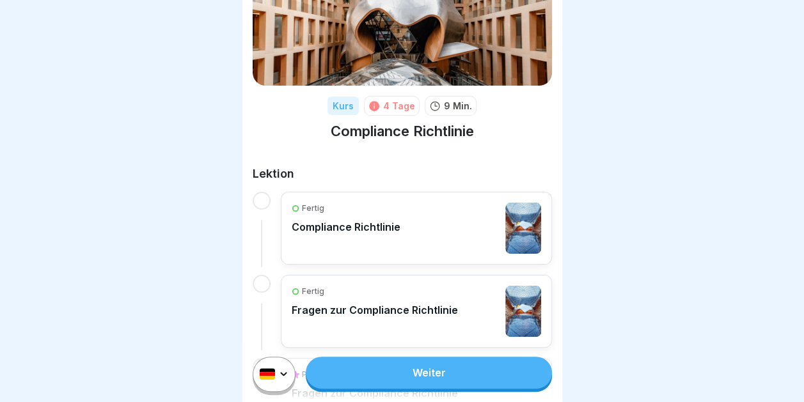
scroll to position [93, 0]
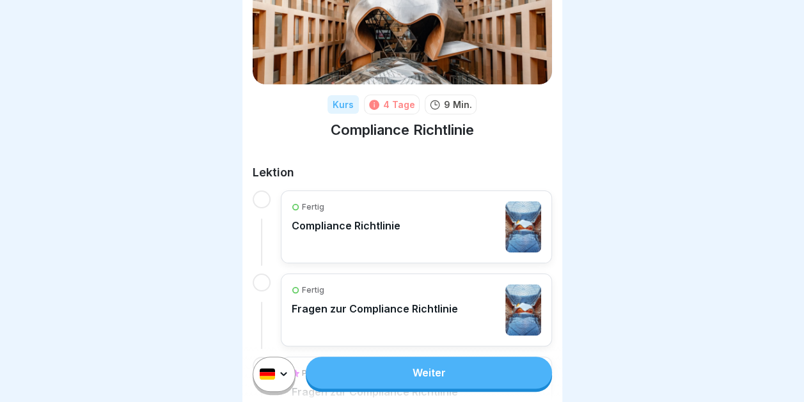
click at [421, 221] on div "Fertig Compliance Richtlinie" at bounding box center [416, 226] width 249 height 51
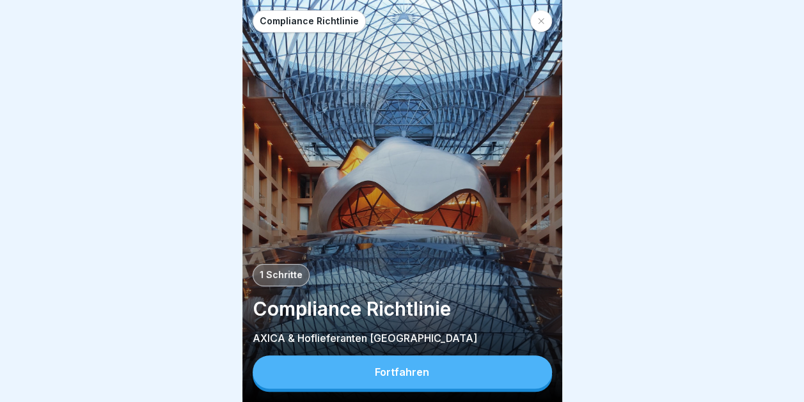
click at [384, 373] on button "Fortfahren" at bounding box center [402, 371] width 299 height 33
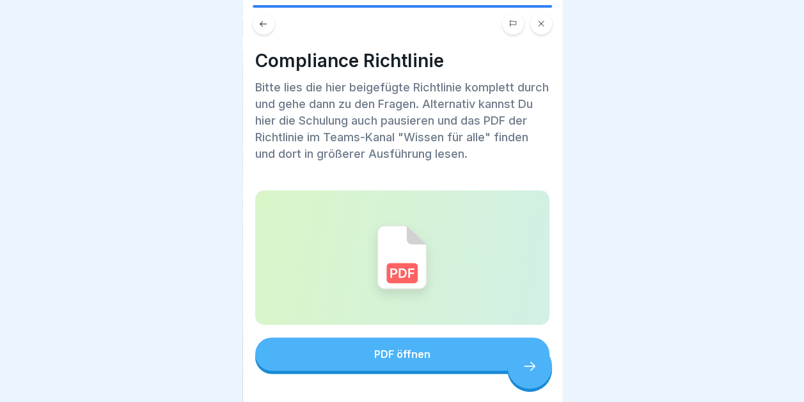
click at [389, 356] on div "PDF öffnen" at bounding box center [402, 354] width 56 height 12
click at [394, 345] on button "PDF öffnen" at bounding box center [402, 354] width 294 height 33
